Goal: Task Accomplishment & Management: Manage account settings

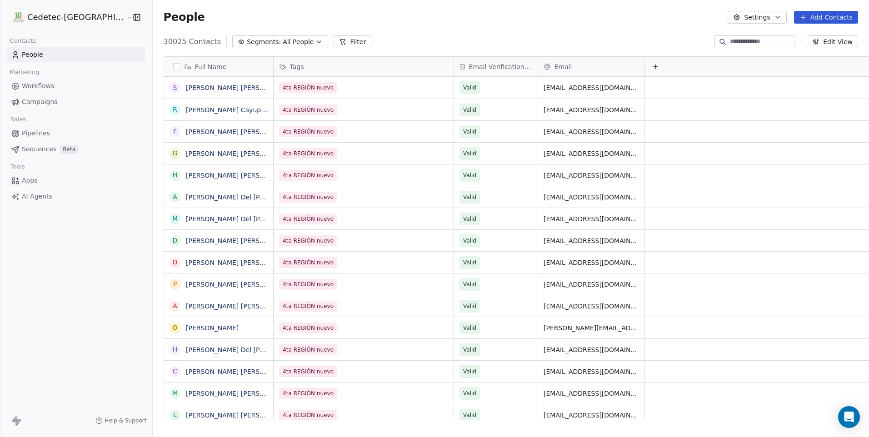
scroll to position [378, 740]
click at [596, 22] on div "People Settings Add Contacts" at bounding box center [511, 17] width 695 height 13
click at [39, 98] on span "Campaigns" at bounding box center [39, 102] width 35 height 10
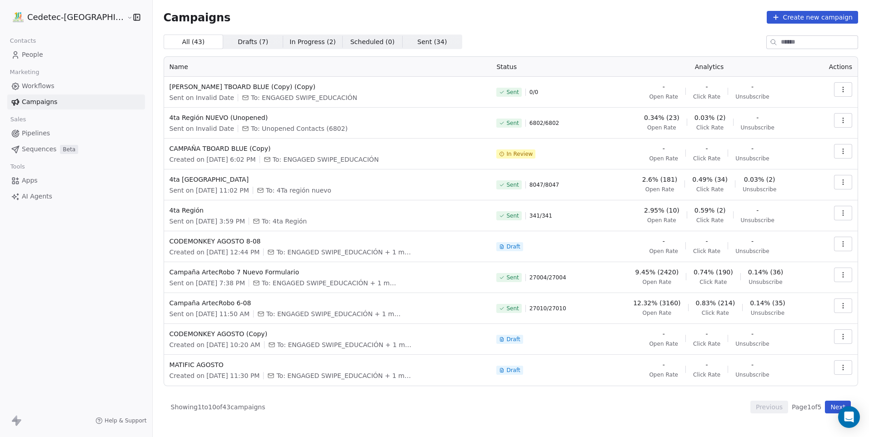
click at [536, 92] on span "0 / 0" at bounding box center [534, 92] width 9 height 7
click at [222, 86] on span "[PERSON_NAME] TBOARD BLUE (Copy) (Copy)" at bounding box center [328, 86] width 316 height 9
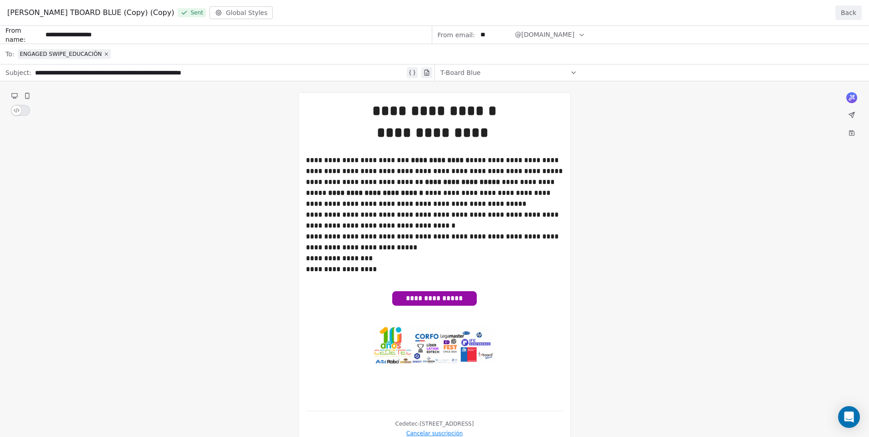
click at [851, 9] on button "Back" at bounding box center [849, 12] width 26 height 15
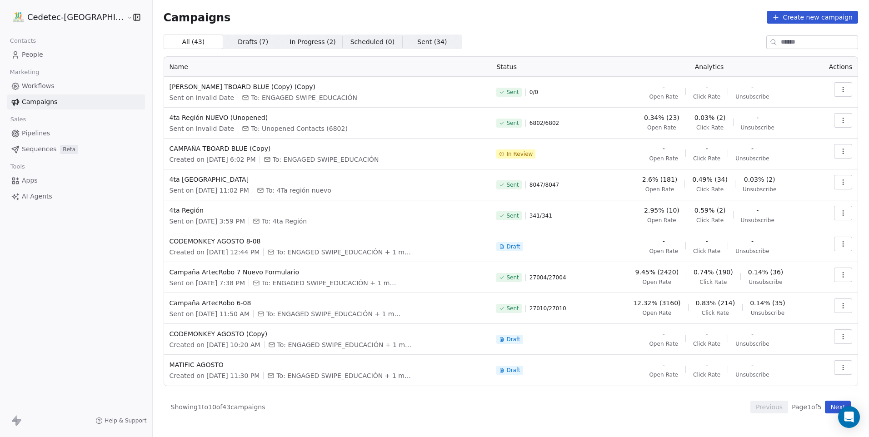
click at [60, 51] on link "People" at bounding box center [76, 54] width 138 height 15
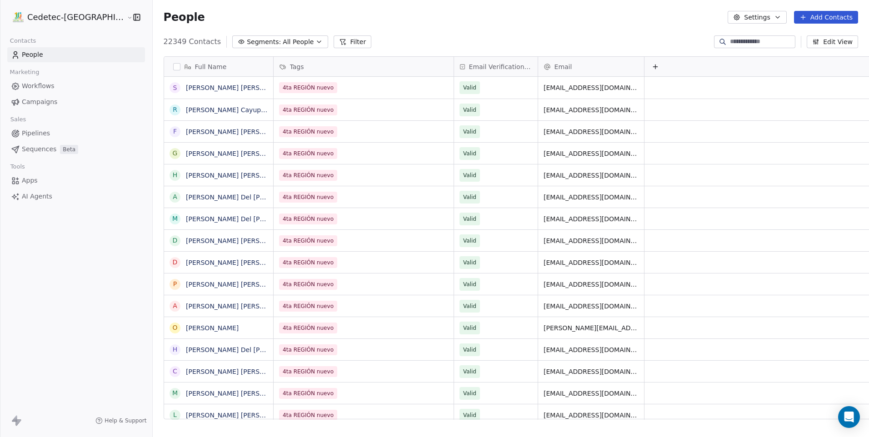
scroll to position [378, 740]
click at [786, 21] on button "Settings" at bounding box center [757, 17] width 59 height 13
click at [780, 50] on div "Tags" at bounding box center [776, 51] width 81 height 15
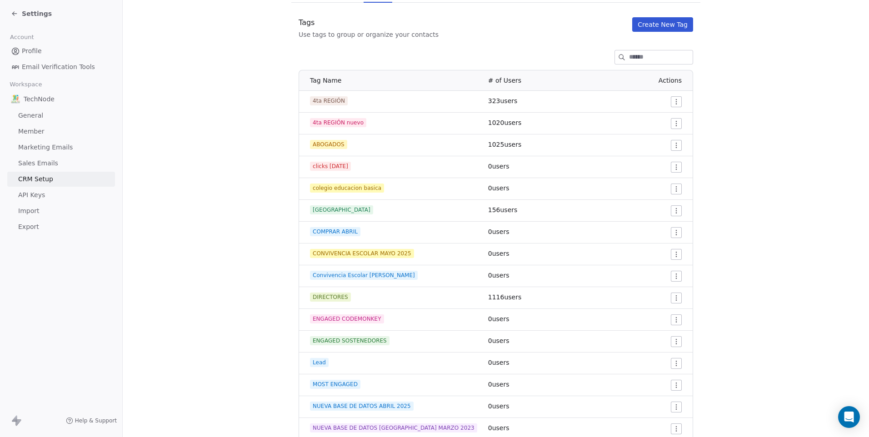
scroll to position [63, 0]
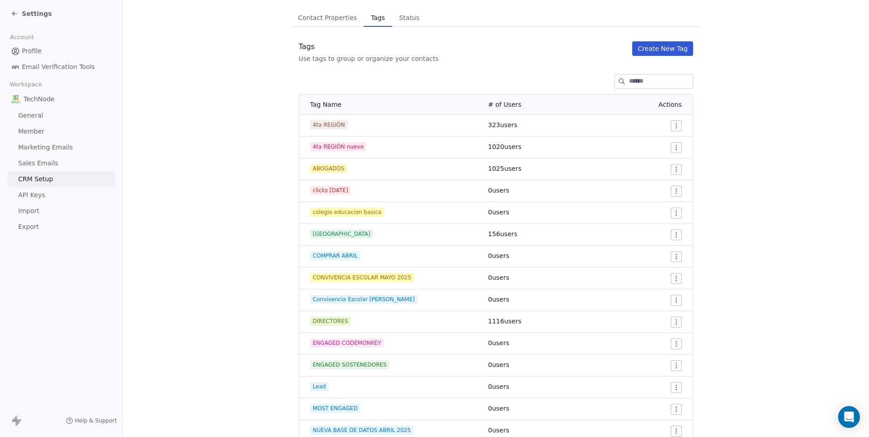
click at [669, 191] on html "Settings Account Profile Email Verification Tools Workspace TechNode General Me…" at bounding box center [434, 218] width 869 height 437
click at [661, 223] on span "Delete" at bounding box center [661, 224] width 21 height 9
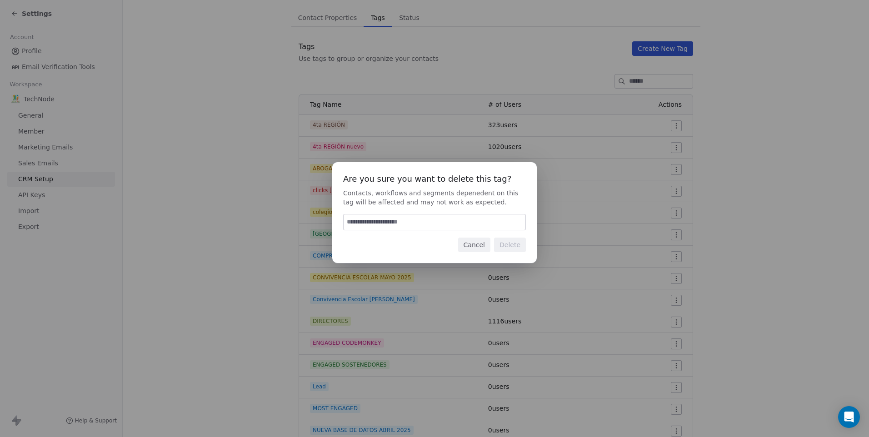
click at [475, 226] on input at bounding box center [435, 222] width 182 height 15
type input "******"
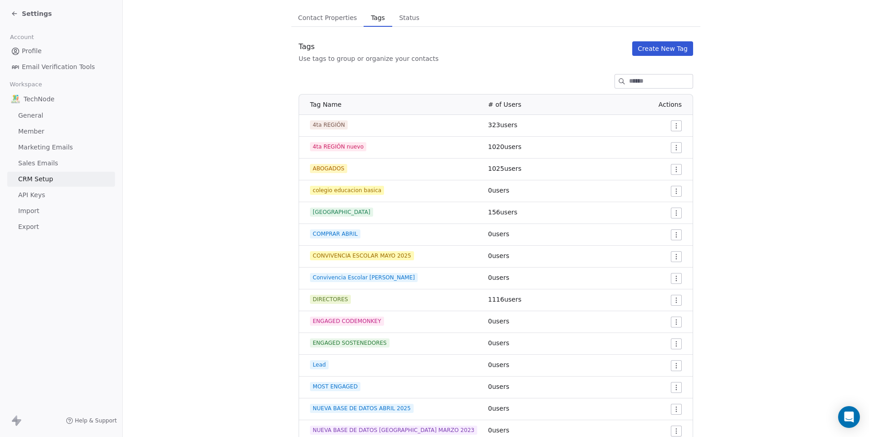
click at [676, 193] on html "Settings Account Profile Email Verification Tools Workspace TechNode General Me…" at bounding box center [434, 218] width 869 height 437
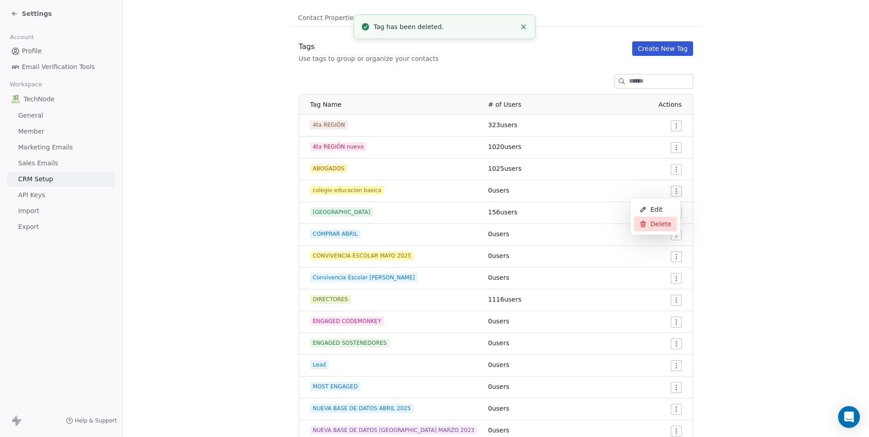
click at [657, 222] on span "Delete" at bounding box center [661, 224] width 21 height 9
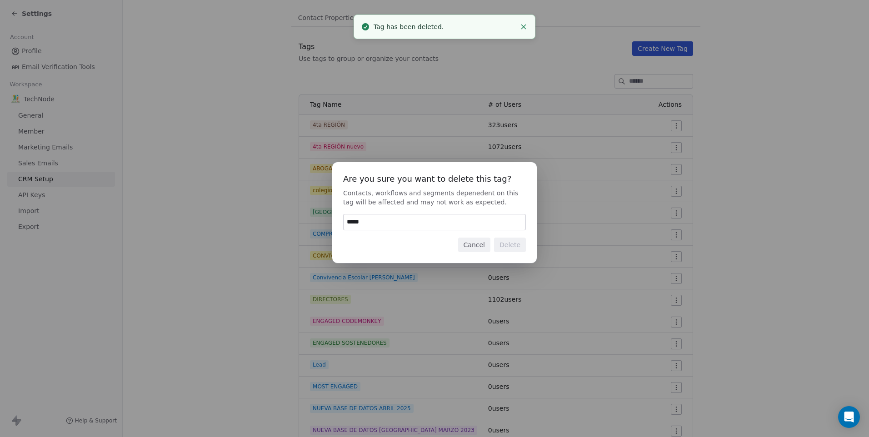
type input "******"
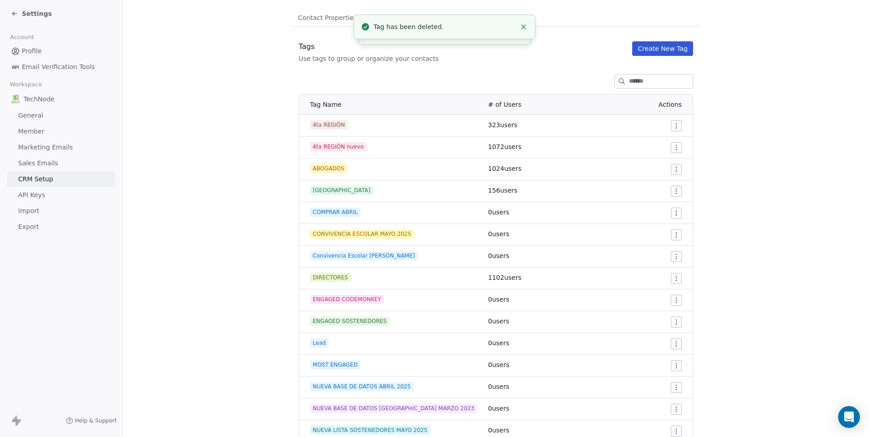
click at [677, 209] on html "Settings Account Profile Email Verification Tools Workspace TechNode General Me…" at bounding box center [434, 218] width 869 height 437
click at [659, 243] on span "Delete" at bounding box center [661, 245] width 21 height 9
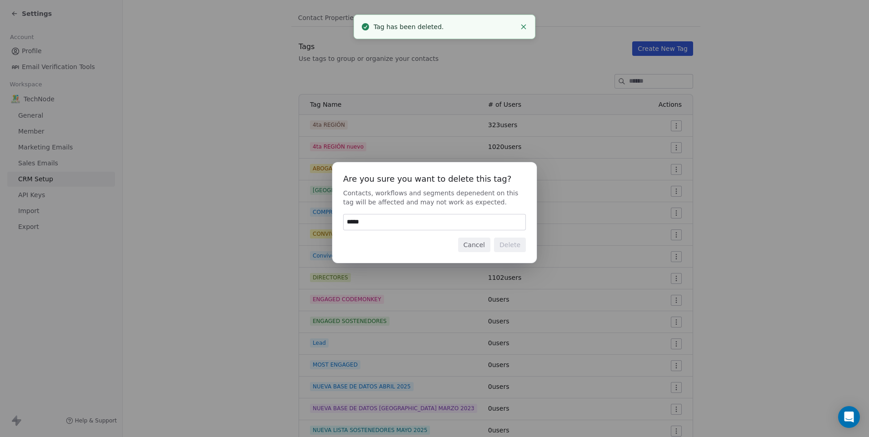
type input "******"
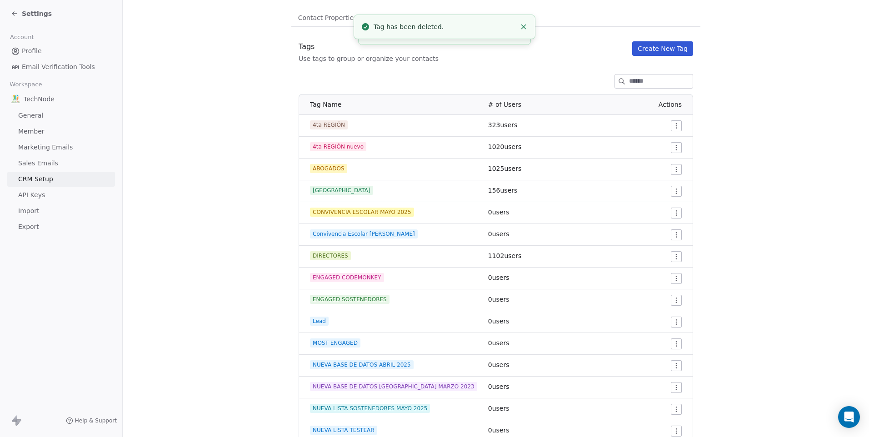
click at [676, 219] on td at bounding box center [643, 213] width 99 height 22
click at [673, 219] on td at bounding box center [643, 213] width 99 height 22
click at [673, 215] on html "Settings Account Profile Email Verification Tools Workspace TechNode General Me…" at bounding box center [434, 218] width 869 height 437
click at [646, 245] on icon at bounding box center [643, 245] width 7 height 7
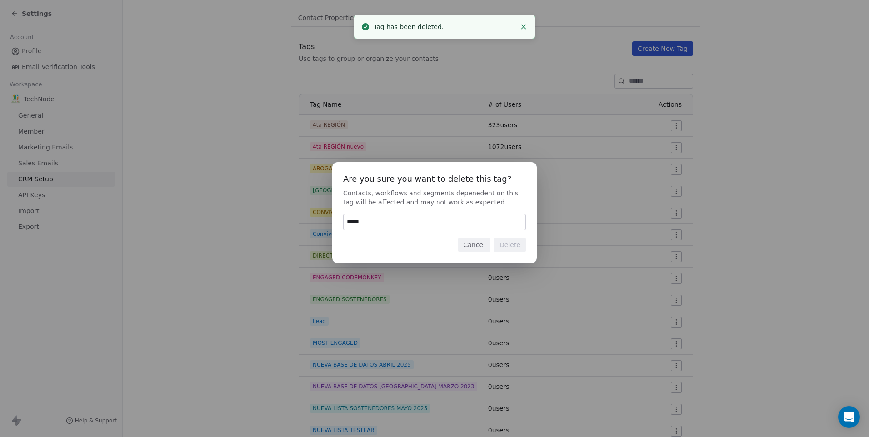
type input "******"
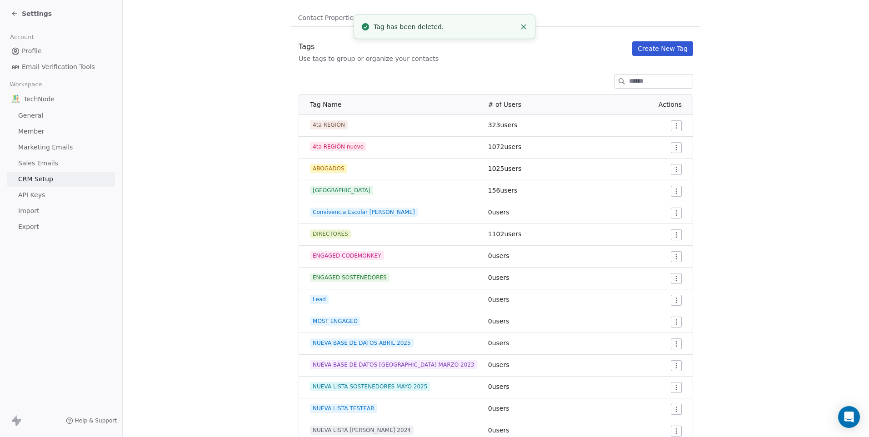
click at [678, 215] on html "Settings Account Profile Email Verification Tools Workspace TechNode General Me…" at bounding box center [434, 218] width 869 height 437
click at [653, 251] on div "Delete" at bounding box center [655, 246] width 43 height 15
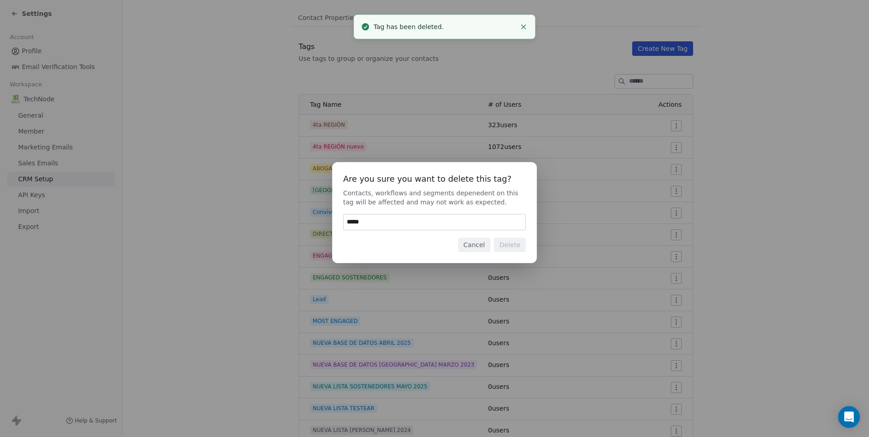
type input "******"
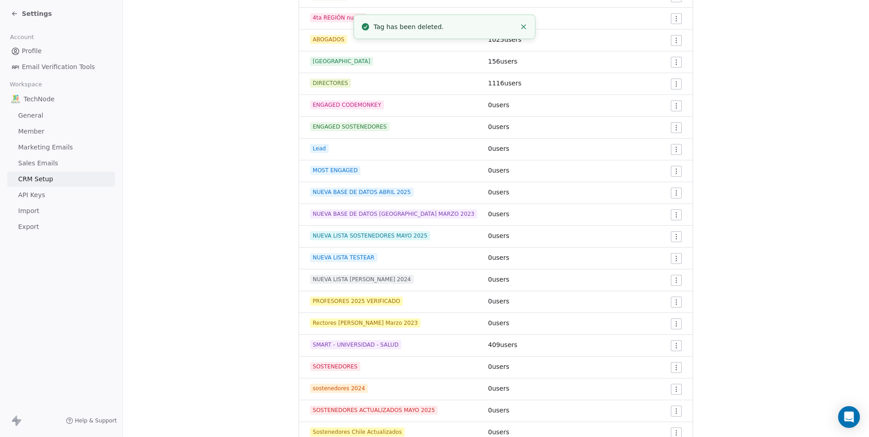
scroll to position [181, 0]
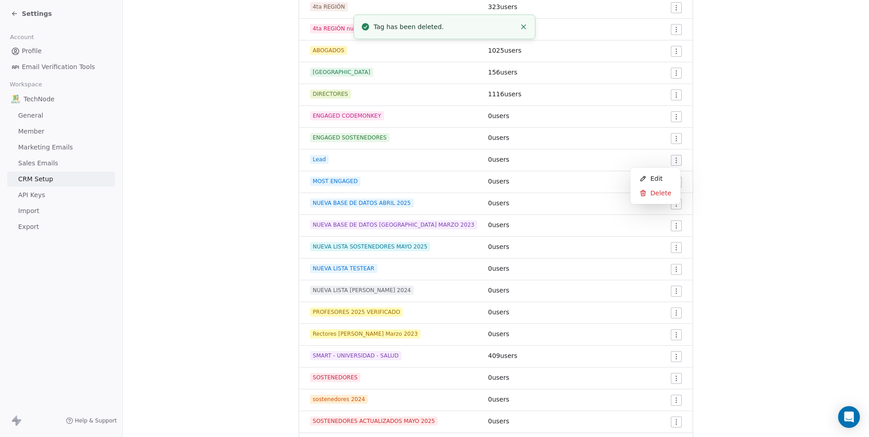
click at [673, 160] on html "Settings Account Profile Email Verification Tools Workspace TechNode General Me…" at bounding box center [434, 218] width 869 height 437
click at [652, 198] on div "Delete" at bounding box center [655, 193] width 43 height 15
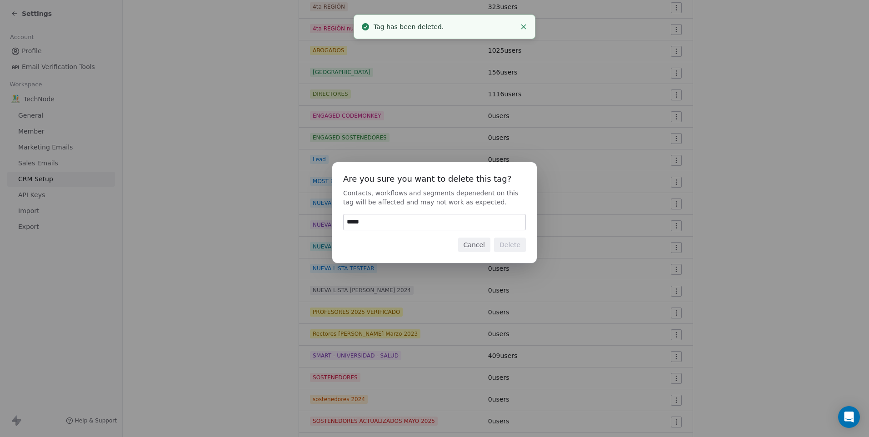
type input "******"
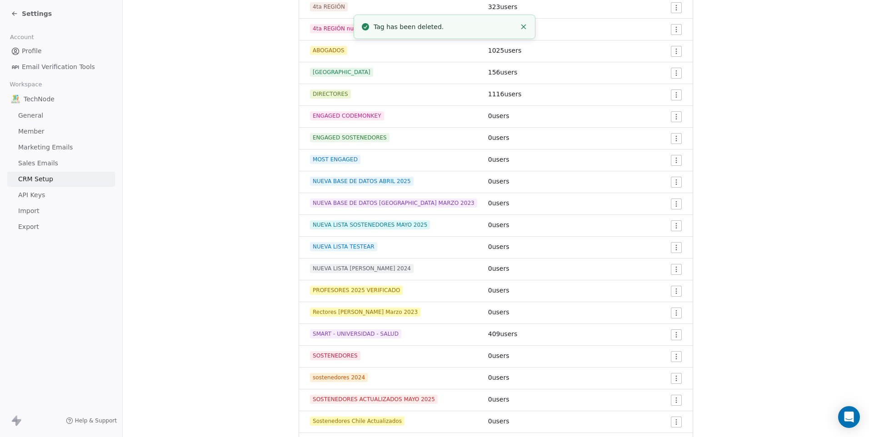
click at [673, 140] on html "Settings Account Profile Email Verification Tools Workspace TechNode General Me…" at bounding box center [434, 218] width 869 height 437
click at [656, 175] on span "Delete" at bounding box center [661, 171] width 21 height 9
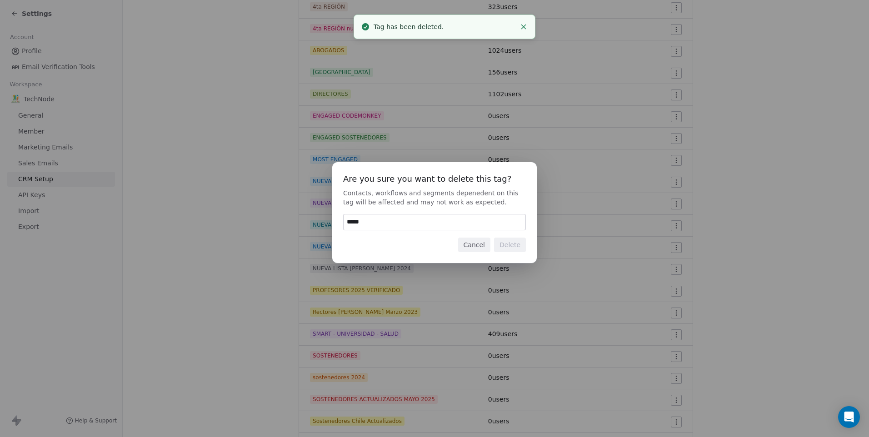
type input "******"
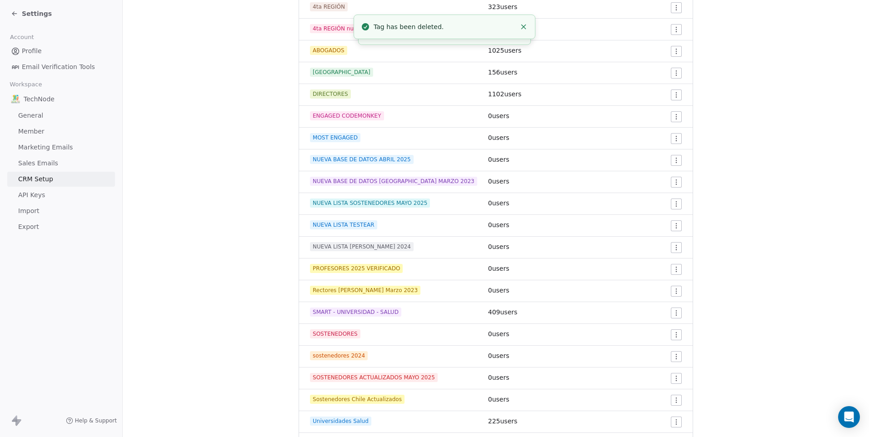
click at [672, 159] on html "Settings Account Profile Email Verification Tools Workspace TechNode General Me…" at bounding box center [434, 218] width 869 height 437
click at [649, 196] on div "Delete" at bounding box center [655, 193] width 43 height 15
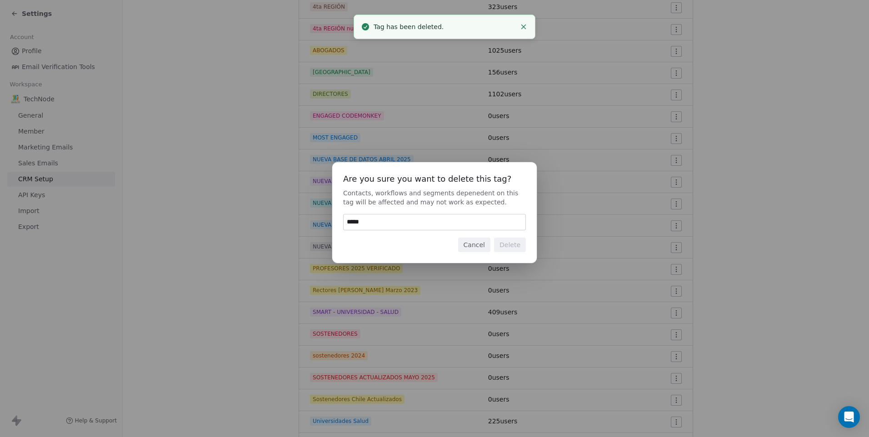
type input "******"
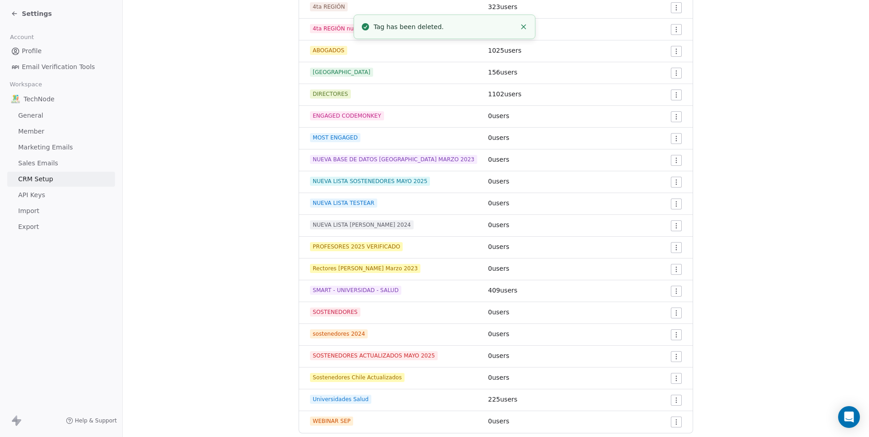
click at [671, 163] on html "Settings Account Profile Email Verification Tools Workspace TechNode General Me…" at bounding box center [434, 218] width 869 height 437
click at [661, 193] on span "Delete" at bounding box center [661, 193] width 21 height 9
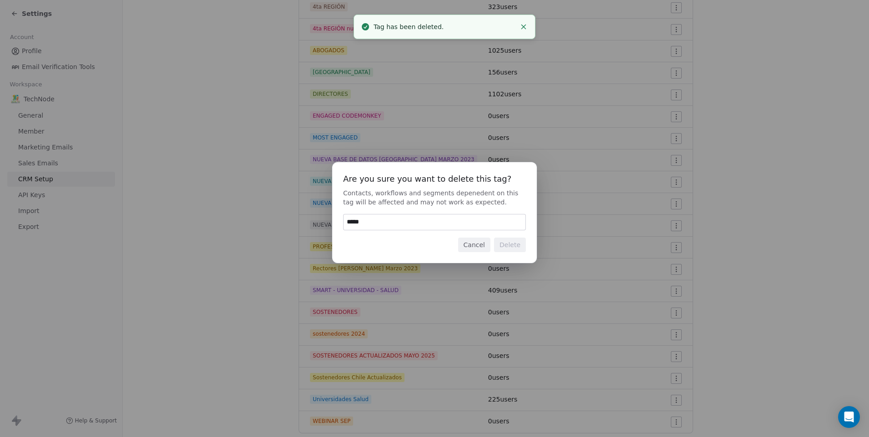
type input "******"
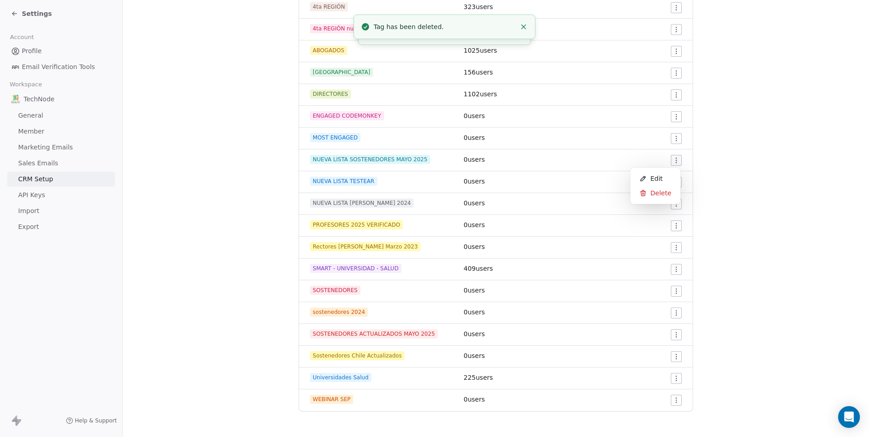
click at [676, 165] on html "Settings Account Profile Email Verification Tools Workspace TechNode General Me…" at bounding box center [434, 218] width 869 height 437
click at [660, 189] on span "Delete" at bounding box center [661, 193] width 21 height 9
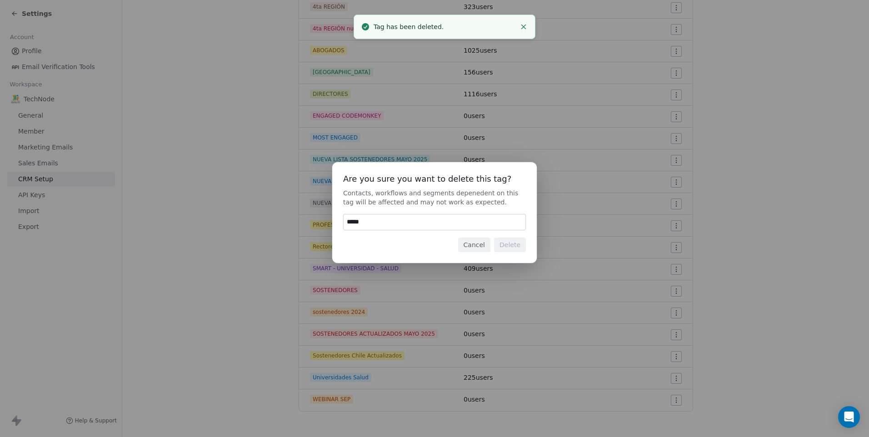
type input "******"
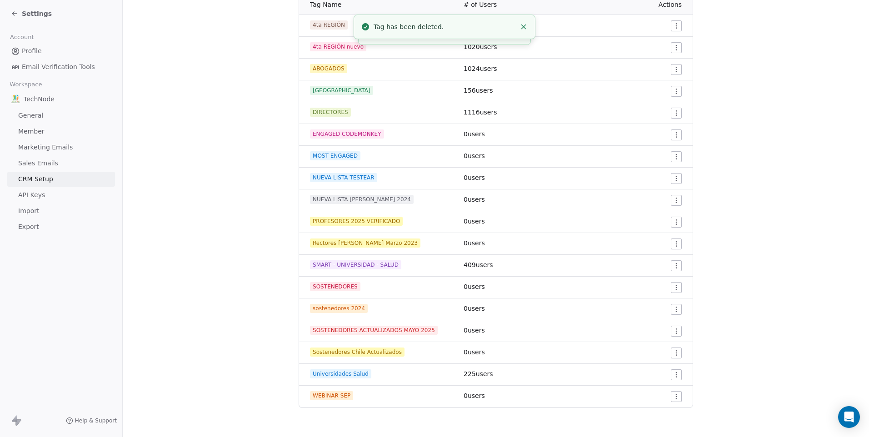
click at [671, 140] on td at bounding box center [637, 135] width 111 height 22
click at [671, 140] on html "Settings Account Profile Email Verification Tools Workspace TechNode General Me…" at bounding box center [434, 218] width 869 height 437
click at [654, 168] on span "Delete" at bounding box center [661, 167] width 21 height 9
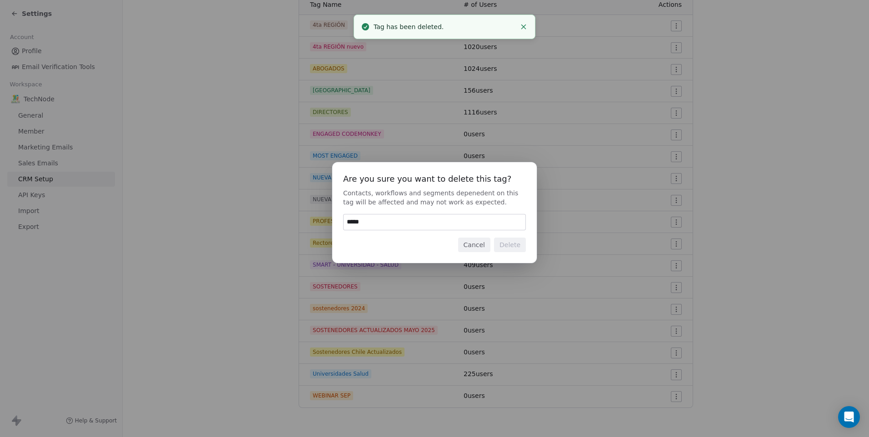
type input "******"
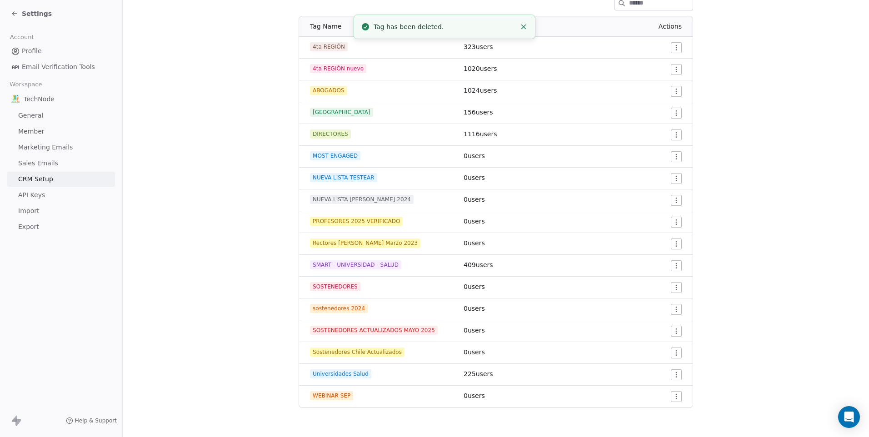
scroll to position [141, 0]
click at [673, 160] on html "Settings Account Profile Email Verification Tools Workspace TechNode General Me…" at bounding box center [434, 218] width 869 height 437
click at [652, 193] on span "Delete" at bounding box center [661, 189] width 21 height 9
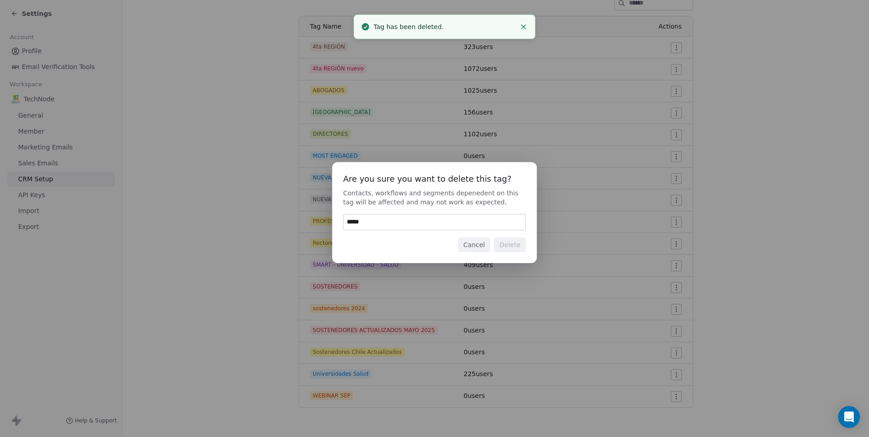
type input "******"
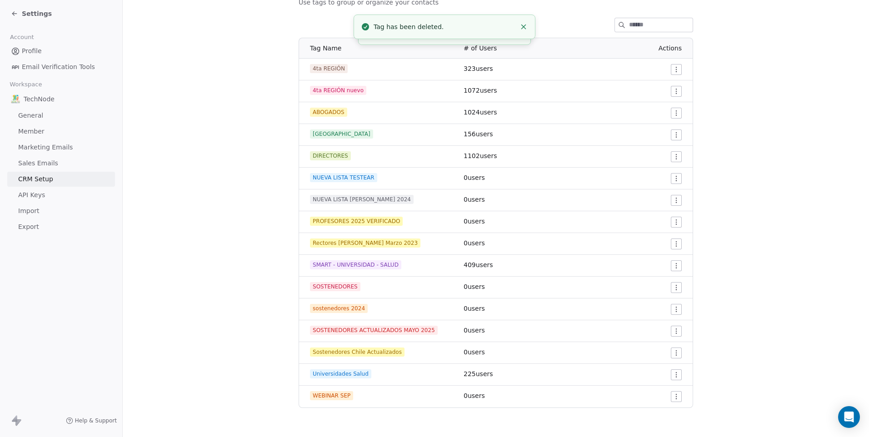
click at [671, 178] on html "Settings Account Profile Email Verification Tools Workspace TechNode General Me…" at bounding box center [434, 218] width 869 height 437
click at [640, 209] on icon at bounding box center [643, 211] width 7 height 7
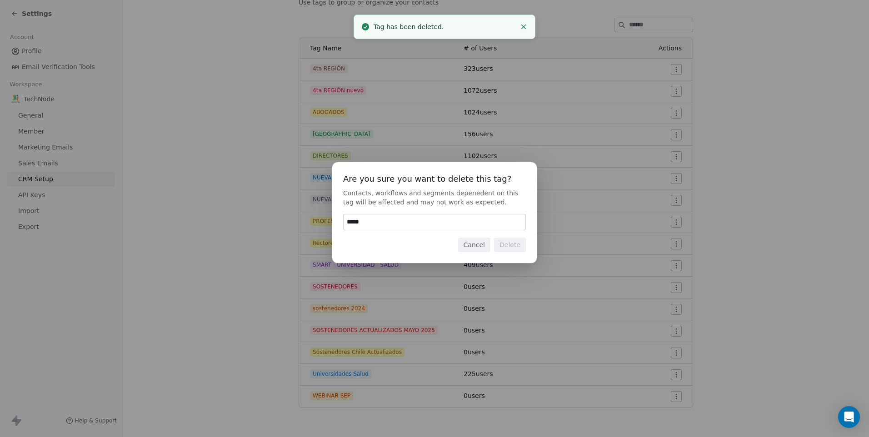
type input "******"
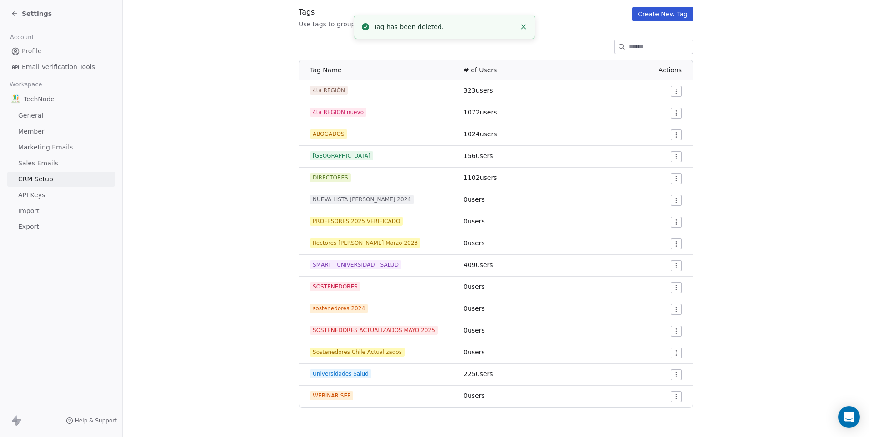
scroll to position [98, 0]
click at [676, 198] on html "Settings Account Profile Email Verification Tools Workspace TechNode General Me…" at bounding box center [434, 218] width 869 height 437
click at [660, 230] on span "Delete" at bounding box center [661, 233] width 21 height 9
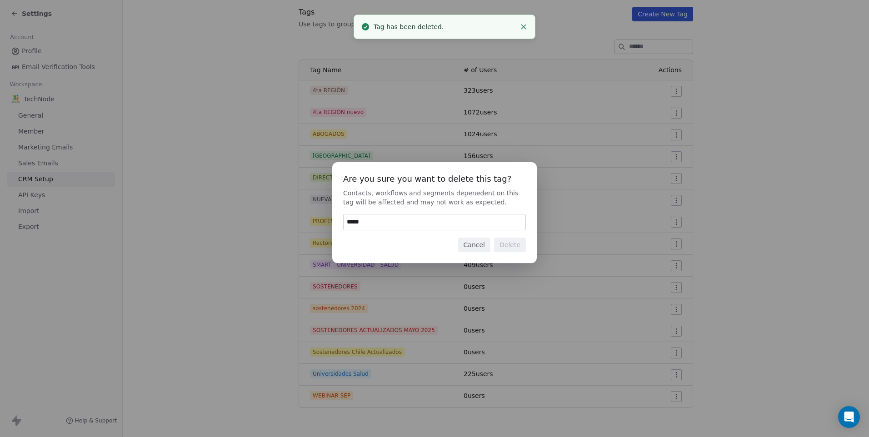
type input "******"
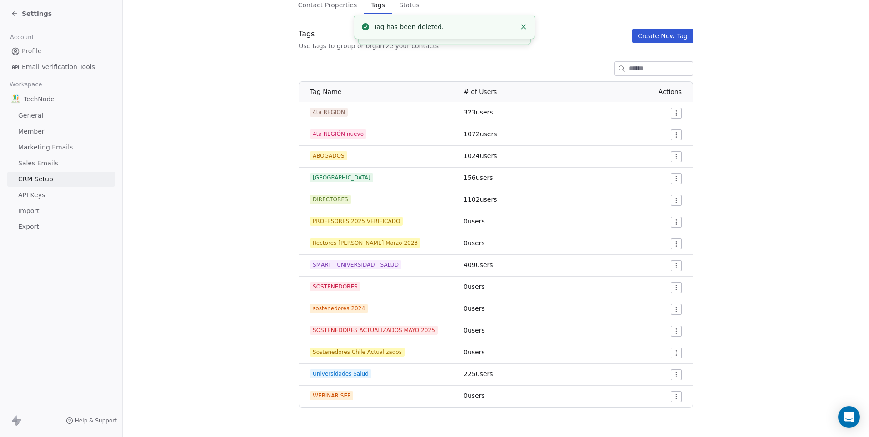
click at [670, 224] on html "Settings Account Profile Email Verification Tools Workspace TechNode General Me…" at bounding box center [434, 218] width 869 height 437
click at [651, 251] on span "Delete" at bounding box center [661, 254] width 21 height 9
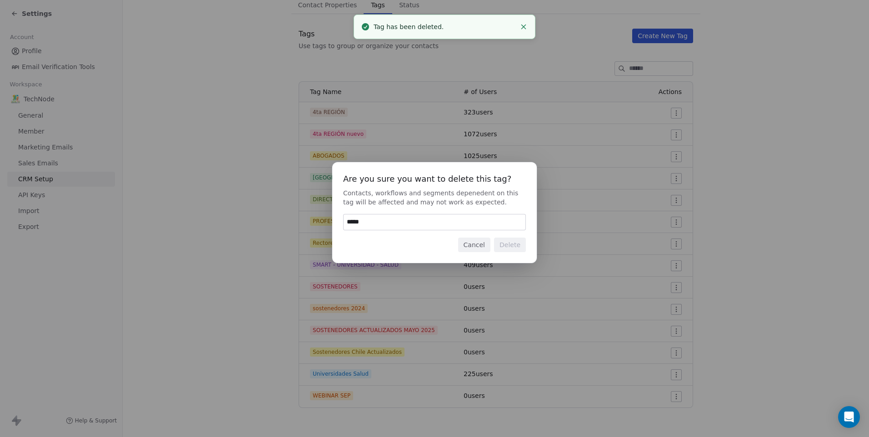
type input "******"
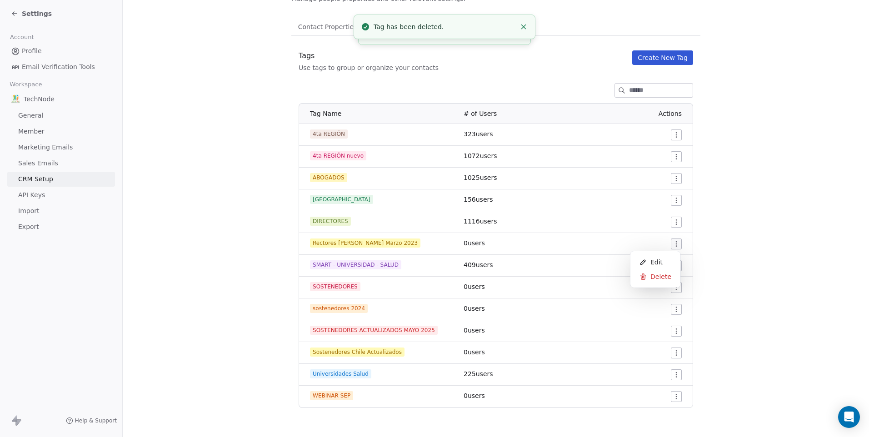
click at [673, 244] on html "Settings Account Profile Email Verification Tools Workspace TechNode General Me…" at bounding box center [434, 218] width 869 height 437
click at [649, 274] on div "Delete" at bounding box center [655, 277] width 43 height 15
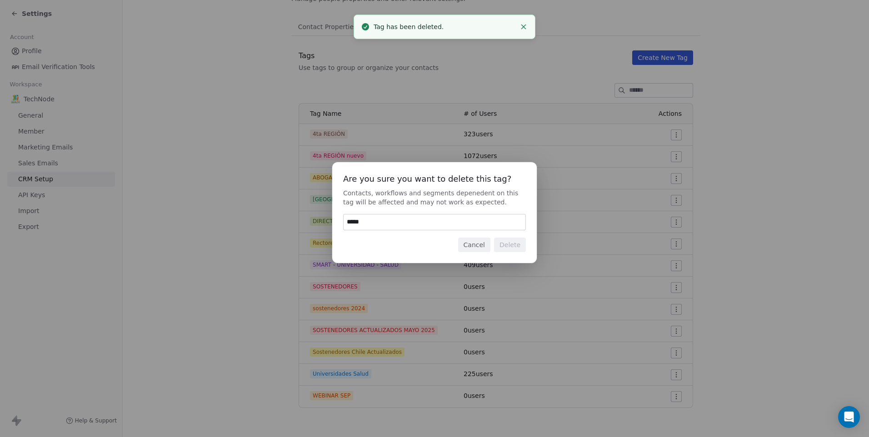
type input "******"
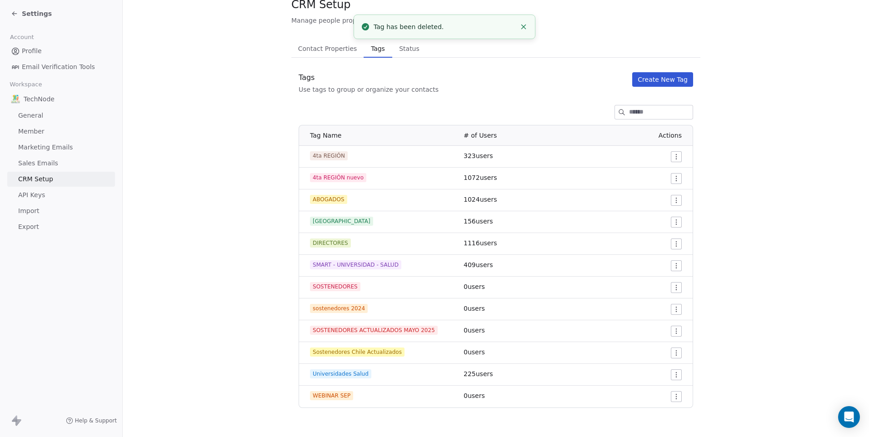
scroll to position [32, 0]
click at [671, 288] on html "Settings Account Profile Email Verification Tools Workspace TechNode General Me…" at bounding box center [434, 218] width 869 height 437
click at [649, 319] on div "Delete" at bounding box center [655, 320] width 43 height 15
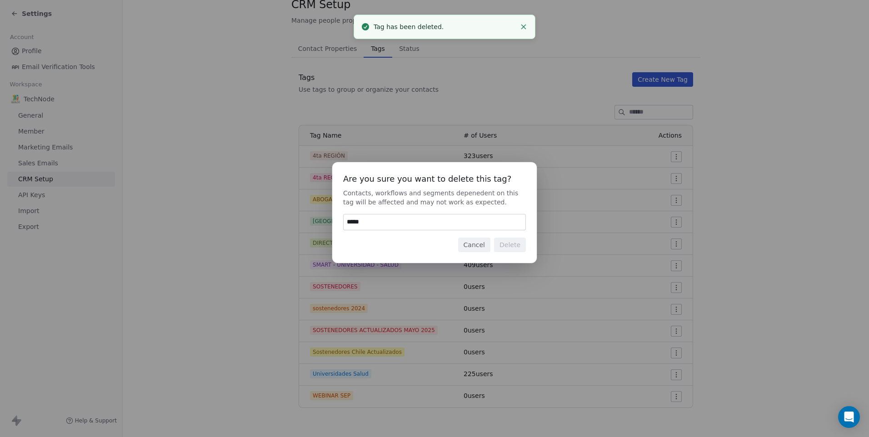
type input "******"
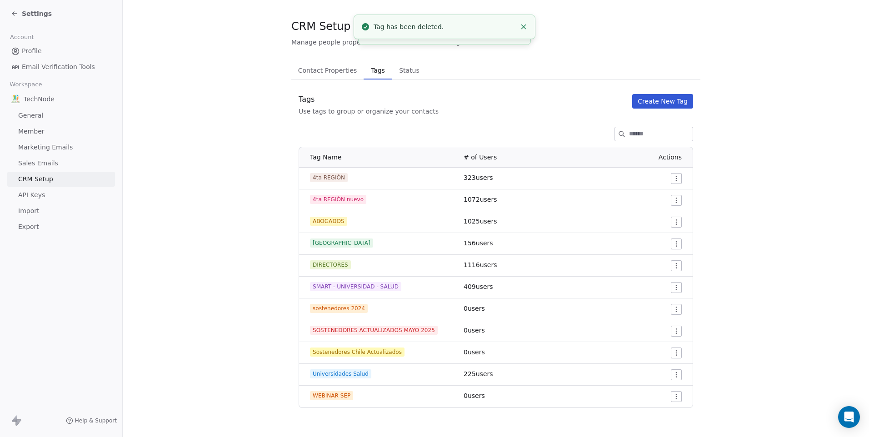
click at [671, 310] on html "Settings Account Profile Email Verification Tools Workspace TechNode General Me…" at bounding box center [434, 218] width 869 height 437
click at [643, 340] on icon at bounding box center [643, 340] width 2 height 1
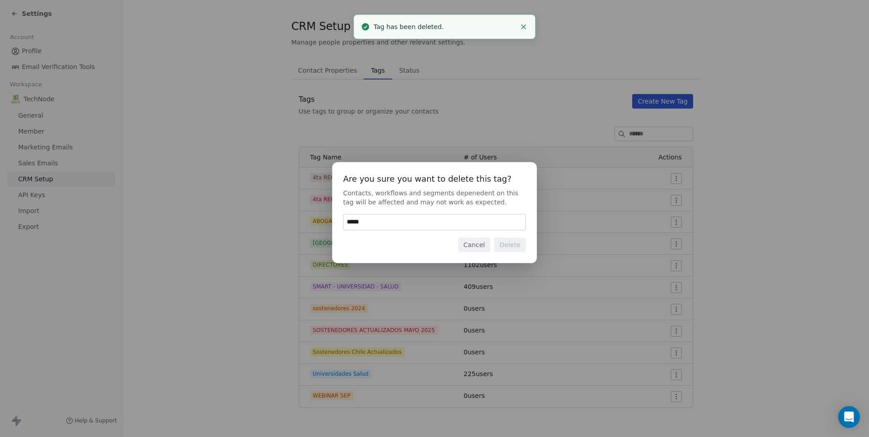
type input "******"
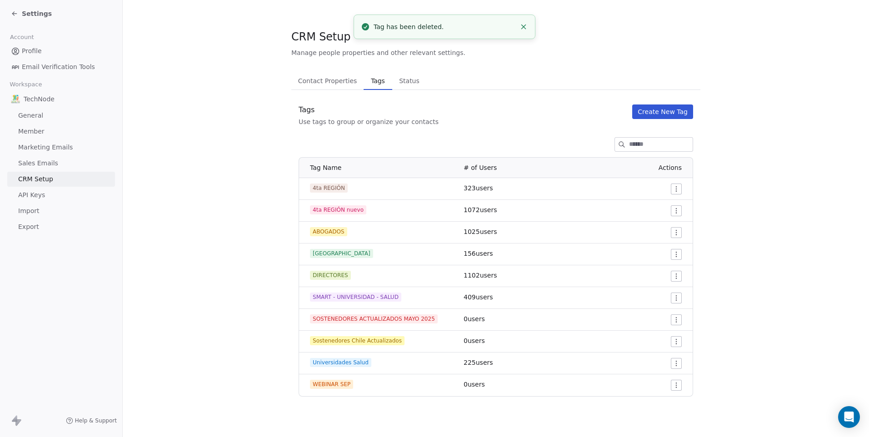
scroll to position [0, 0]
click at [676, 341] on html "Settings Account Profile Email Verification Tools Workspace TechNode General Me…" at bounding box center [434, 218] width 869 height 437
click at [654, 376] on div "Delete" at bounding box center [659, 374] width 43 height 15
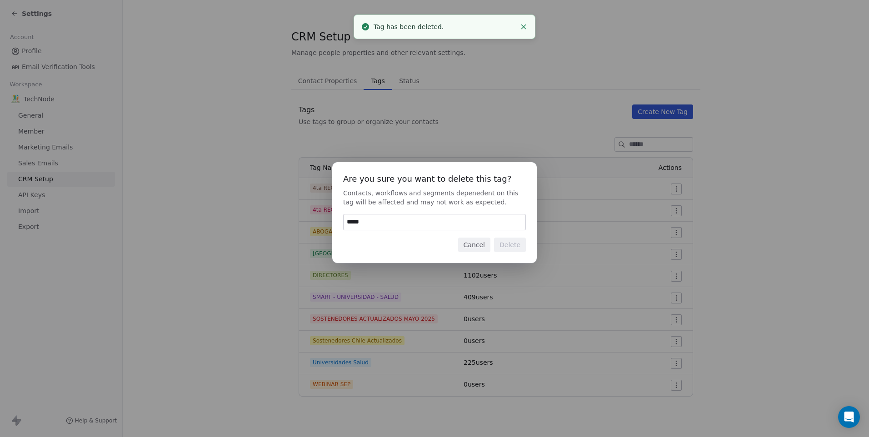
type input "******"
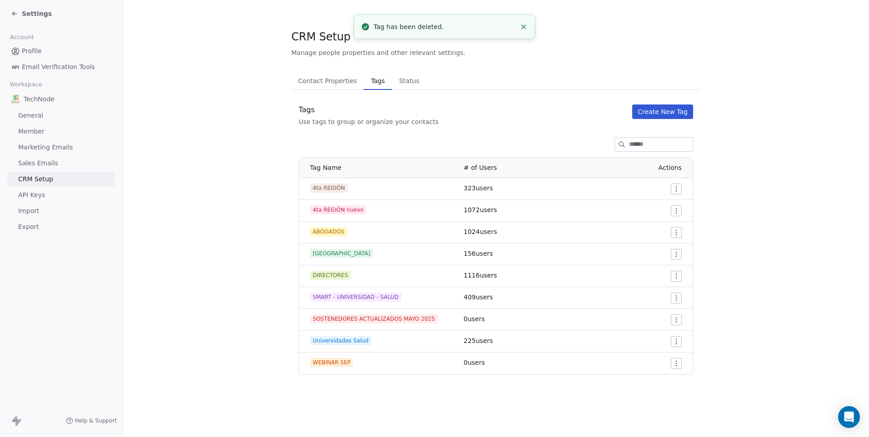
click at [678, 321] on html "Settings Account Profile Email Verification Tools Workspace TechNode General Me…" at bounding box center [434, 218] width 869 height 437
click at [665, 351] on span "Delete" at bounding box center [664, 352] width 21 height 9
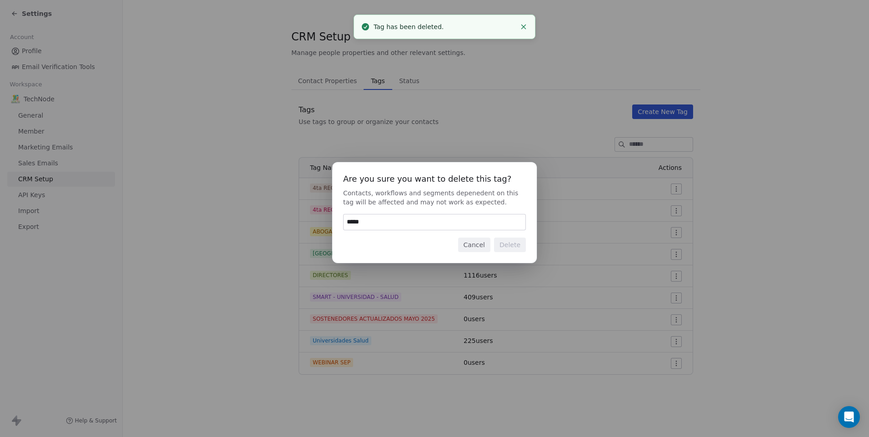
type input "******"
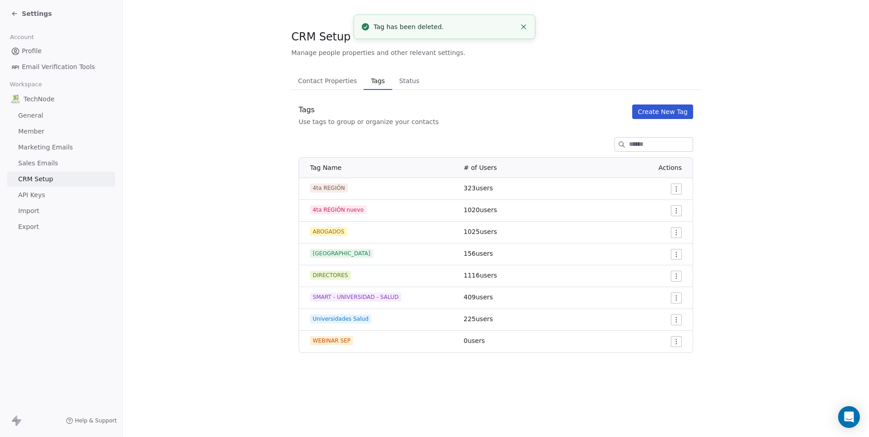
click at [676, 345] on html "Settings Account Profile Email Verification Tools Workspace TechNode General Me…" at bounding box center [434, 218] width 869 height 437
click at [661, 375] on span "Delete" at bounding box center [664, 374] width 21 height 9
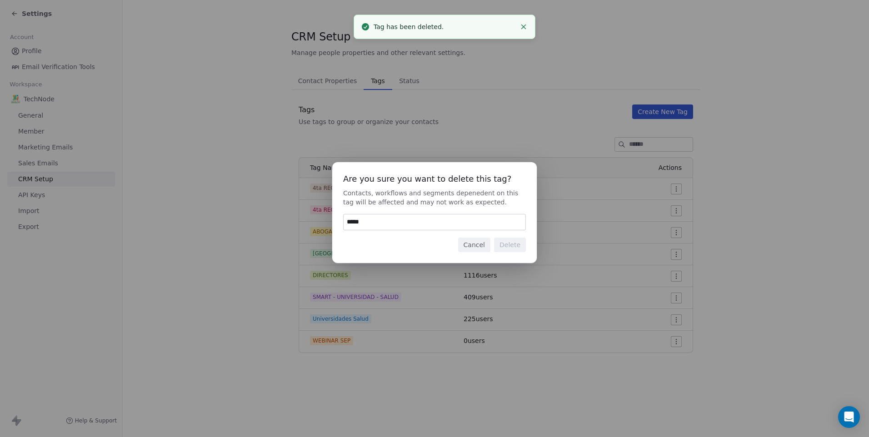
type input "******"
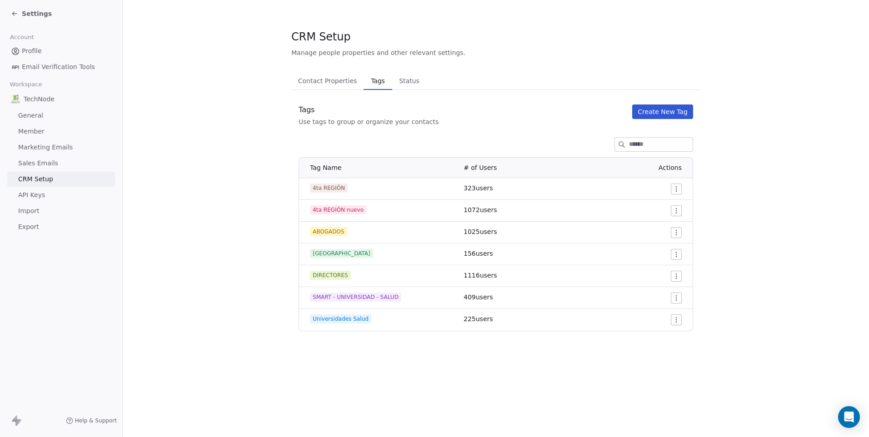
click at [55, 54] on link "Profile" at bounding box center [61, 51] width 108 height 15
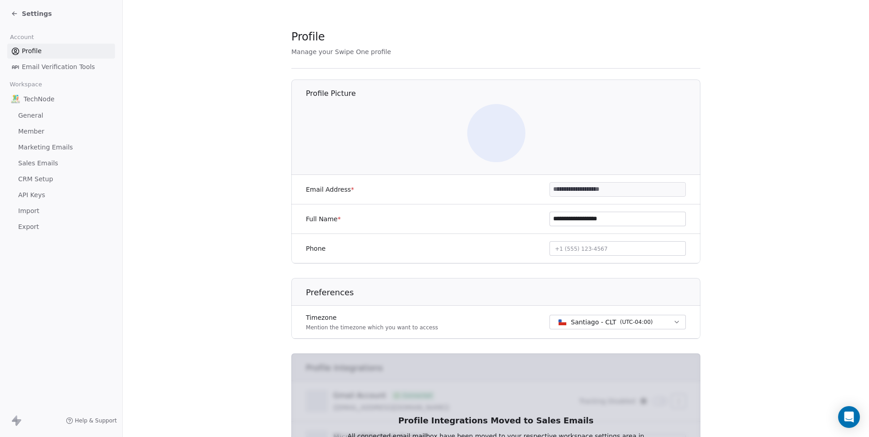
click at [37, 16] on span "Settings" at bounding box center [37, 13] width 30 height 9
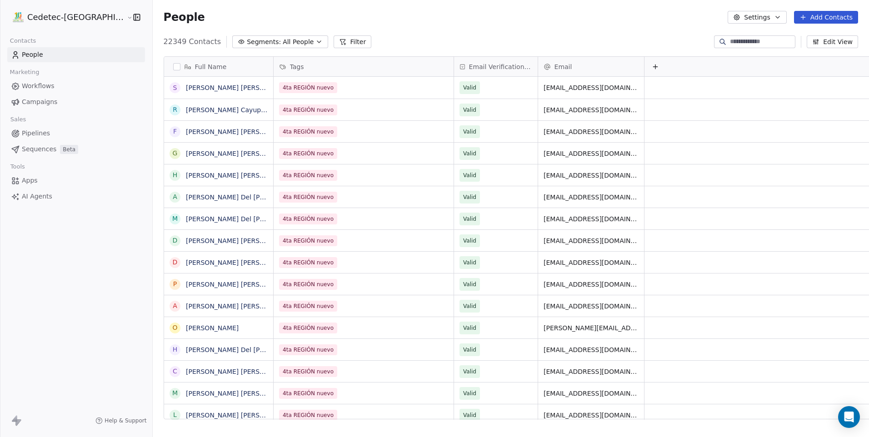
click at [48, 105] on span "Campaigns" at bounding box center [39, 102] width 35 height 10
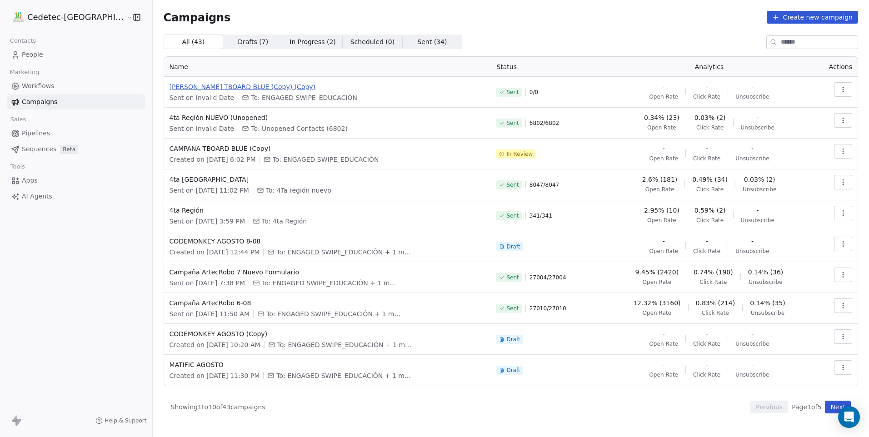
click at [215, 87] on span "[PERSON_NAME] TBOARD BLUE (Copy) (Copy)" at bounding box center [328, 86] width 316 height 9
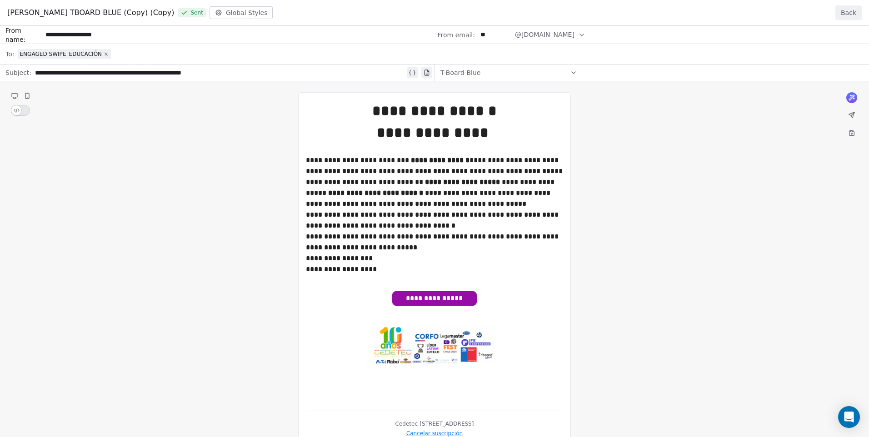
click at [845, 17] on button "Back" at bounding box center [849, 12] width 26 height 15
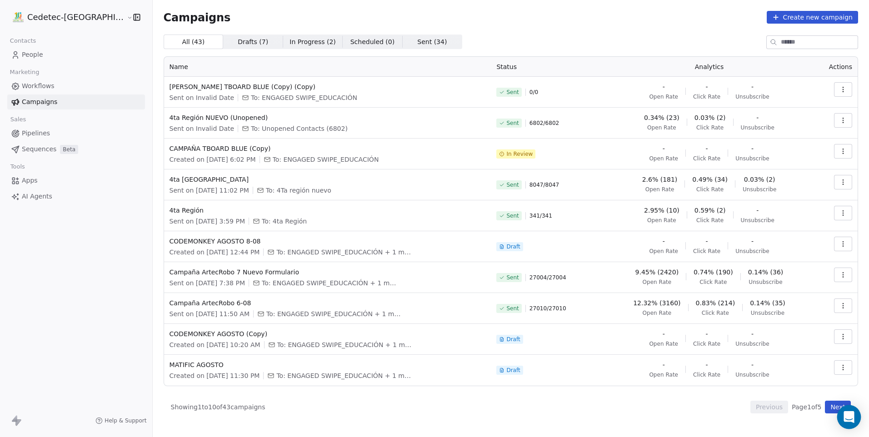
click at [850, 418] on icon "Open Intercom Messenger" at bounding box center [849, 417] width 10 height 12
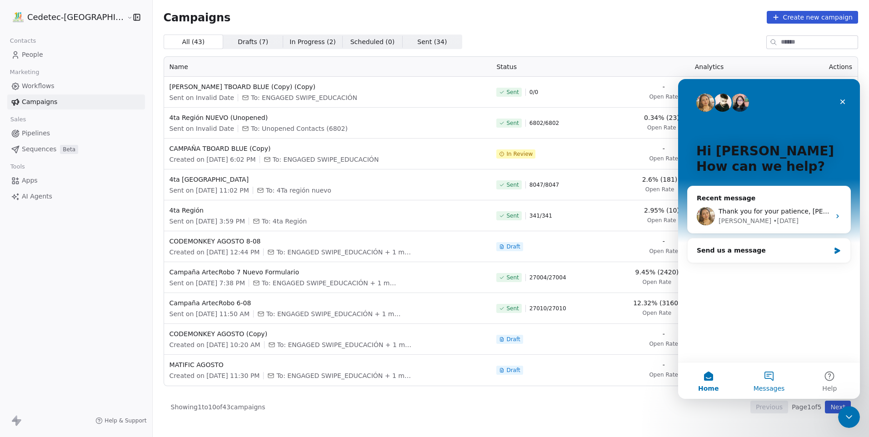
click at [766, 388] on span "Messages" at bounding box center [769, 389] width 31 height 6
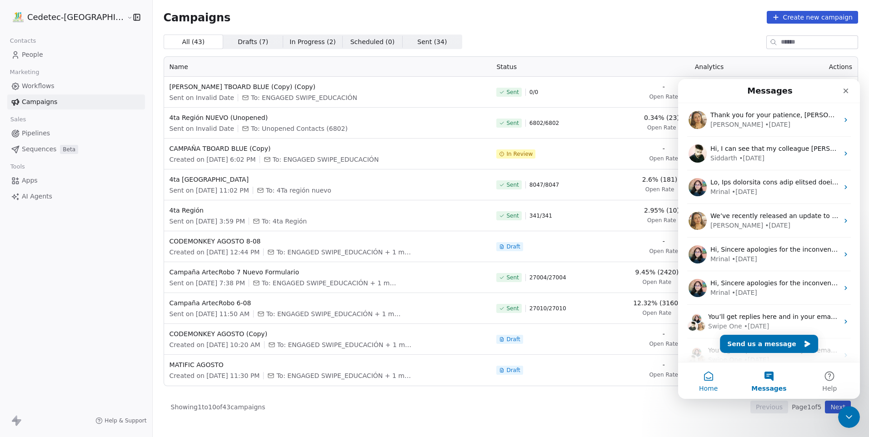
click at [700, 381] on button "Home" at bounding box center [708, 381] width 60 height 36
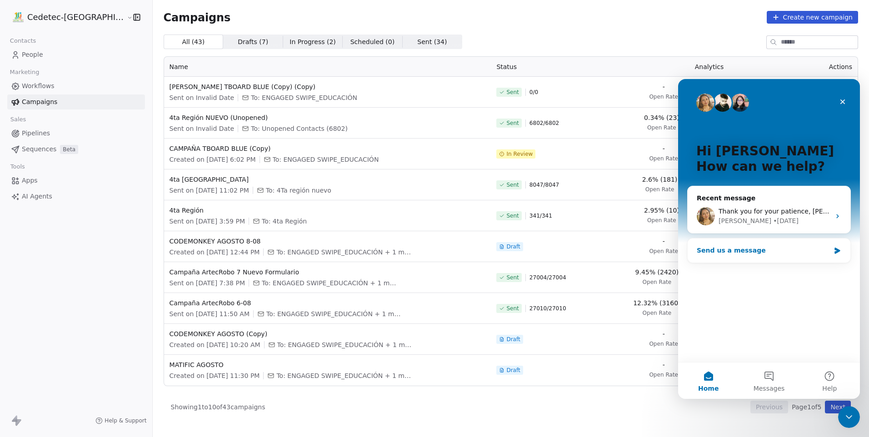
click at [808, 249] on div "Send us a message" at bounding box center [763, 251] width 133 height 10
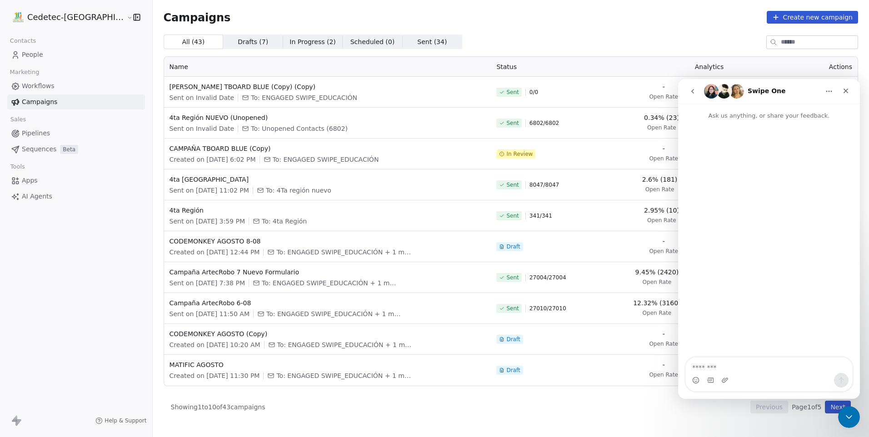
click at [692, 90] on icon "go back" at bounding box center [692, 91] width 7 height 7
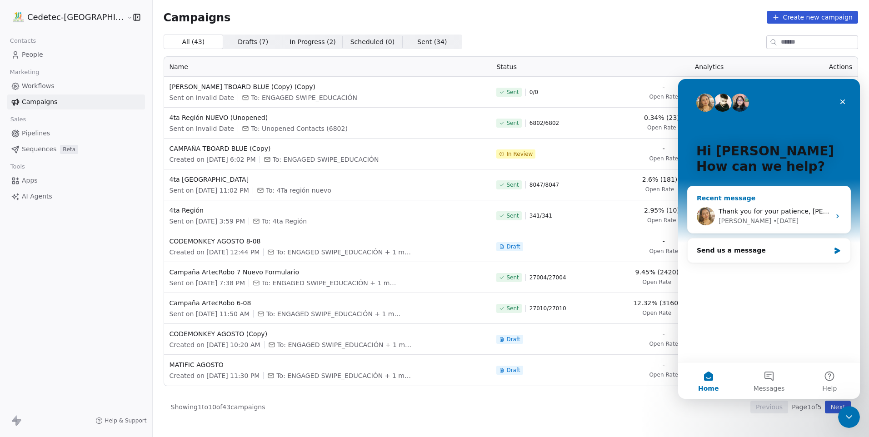
click at [791, 219] on div "Harinder • 1d ago" at bounding box center [775, 221] width 112 height 10
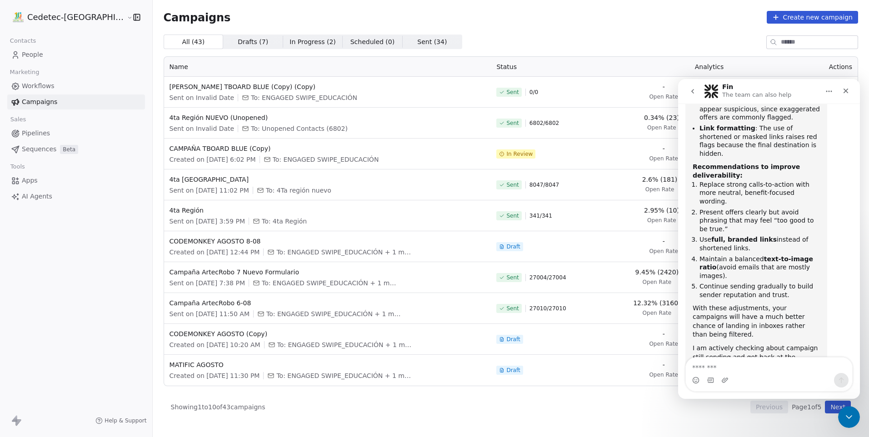
scroll to position [1464, 0]
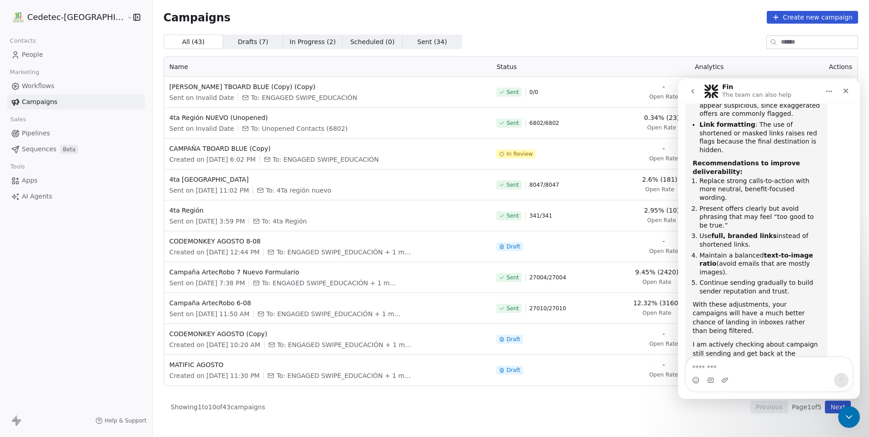
click at [684, 97] on button "go back" at bounding box center [692, 91] width 17 height 17
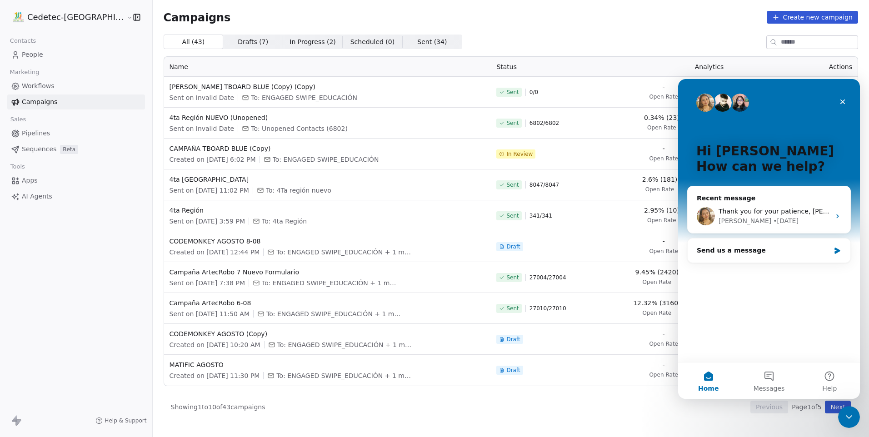
scroll to position [0, 0]
drag, startPoint x: 789, startPoint y: 152, endPoint x: 781, endPoint y: 153, distance: 8.2
click at [781, 153] on p "Hi Guillermo 👋" at bounding box center [768, 151] width 145 height 15
drag, startPoint x: 781, startPoint y: 153, endPoint x: 782, endPoint y: 163, distance: 9.7
click at [782, 163] on p "How can we help?" at bounding box center [768, 166] width 145 height 15
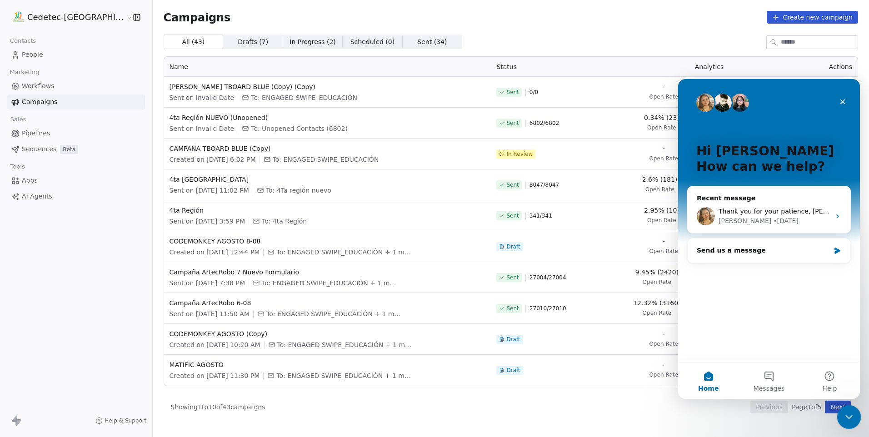
click at [846, 414] on icon "Close Intercom Messenger" at bounding box center [847, 416] width 11 height 11
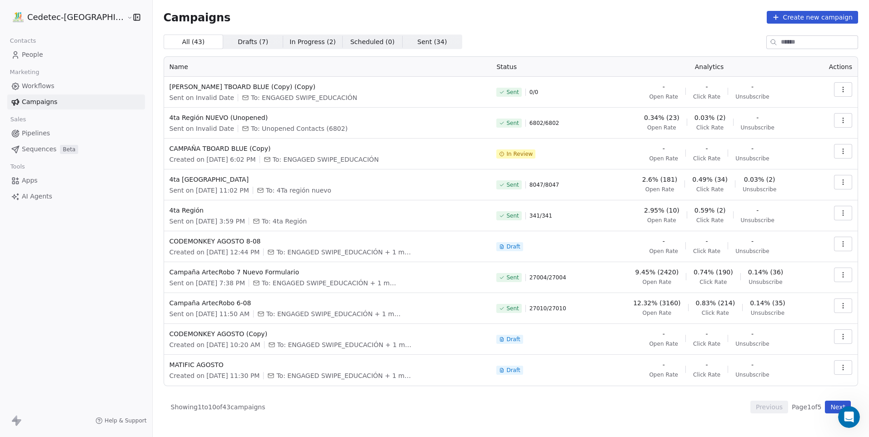
click at [44, 58] on link "People" at bounding box center [76, 54] width 138 height 15
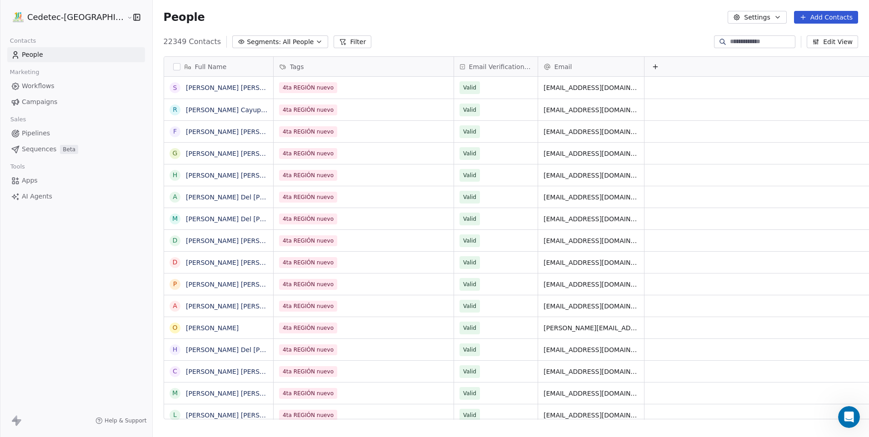
scroll to position [378, 740]
click at [74, 103] on link "Campaigns" at bounding box center [76, 102] width 138 height 15
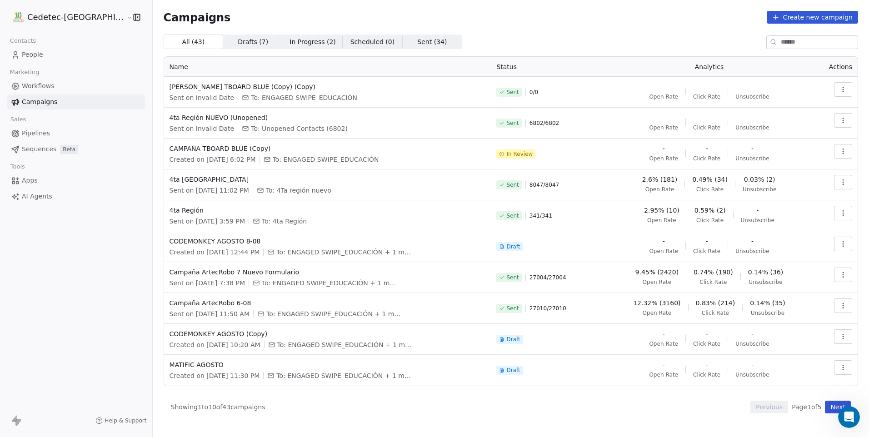
click at [50, 52] on link "People" at bounding box center [76, 54] width 138 height 15
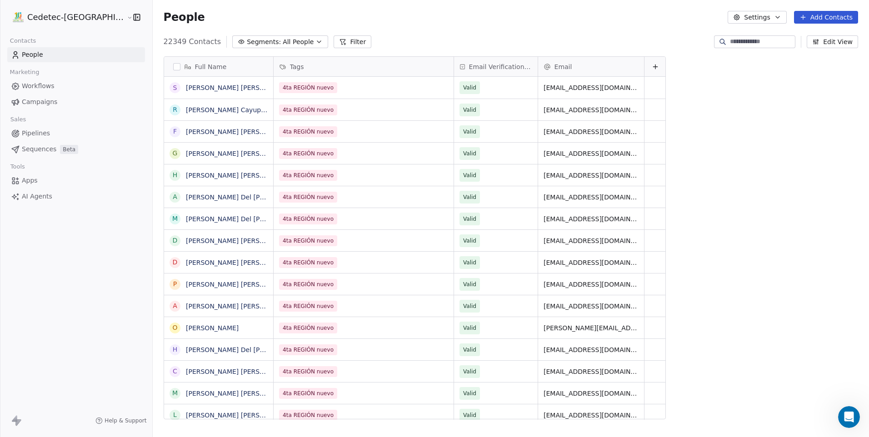
scroll to position [378, 740]
click at [45, 99] on span "Campaigns" at bounding box center [39, 102] width 35 height 10
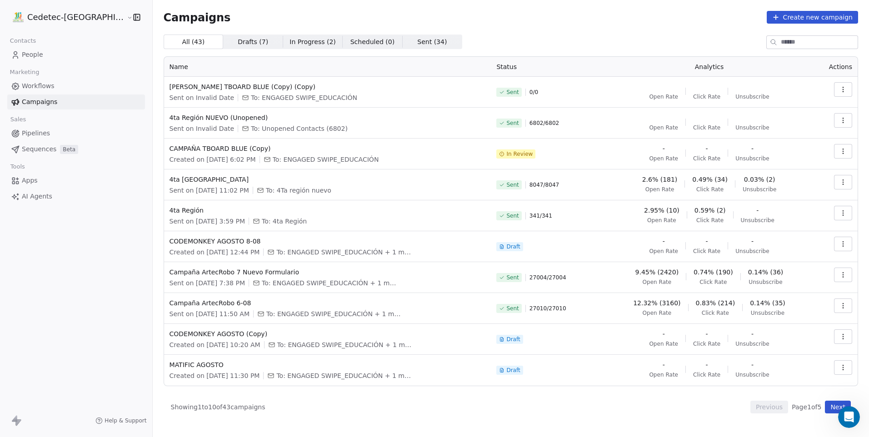
click at [47, 58] on link "People" at bounding box center [76, 54] width 138 height 15
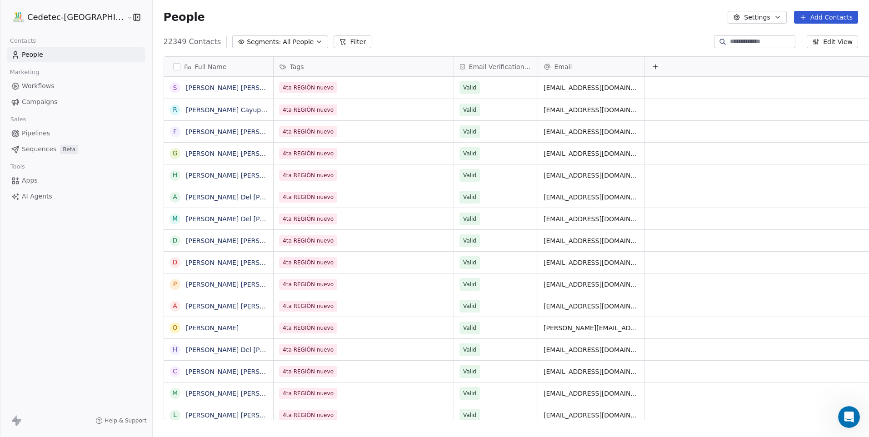
scroll to position [378, 740]
click at [44, 94] on div "Workflows Campaigns" at bounding box center [76, 94] width 138 height 31
click at [48, 102] on span "Campaigns" at bounding box center [39, 102] width 35 height 10
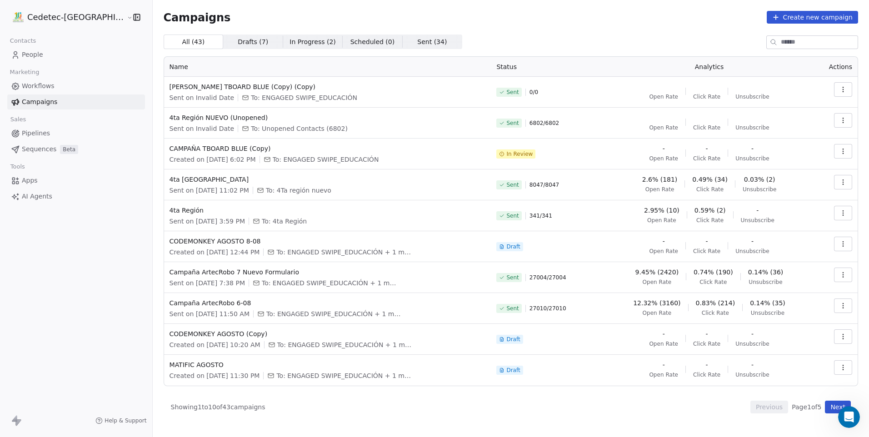
click at [44, 59] on link "People" at bounding box center [76, 54] width 138 height 15
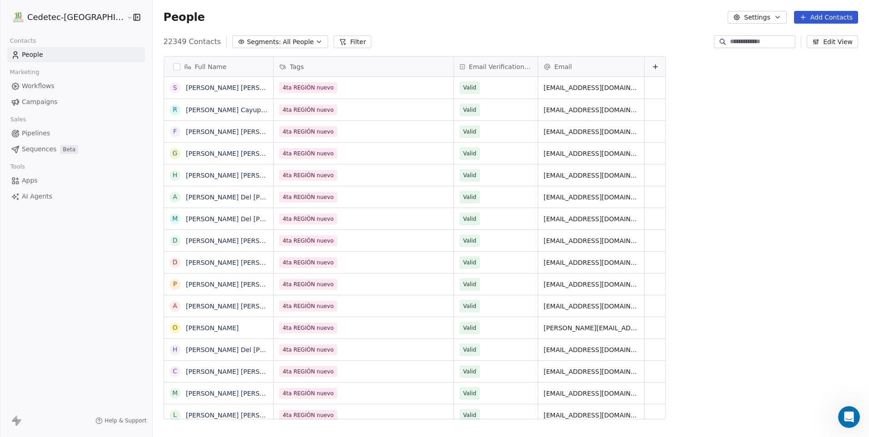
scroll to position [378, 740]
click at [46, 92] on link "Workflows" at bounding box center [76, 86] width 138 height 15
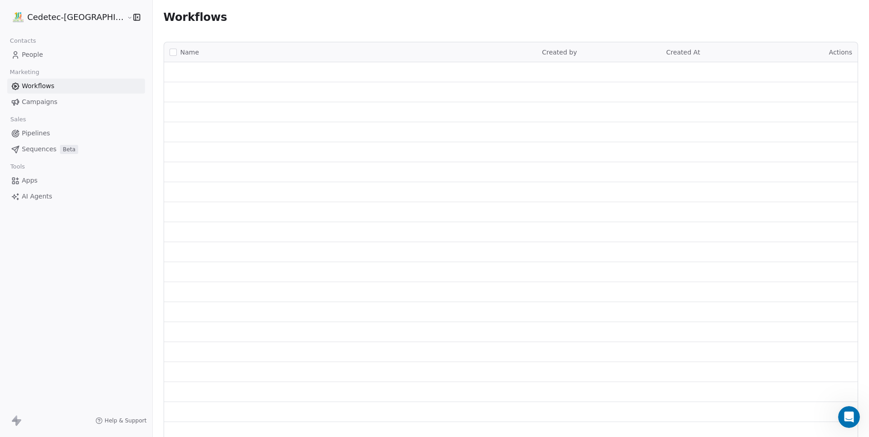
click at [49, 98] on span "Campaigns" at bounding box center [39, 102] width 35 height 10
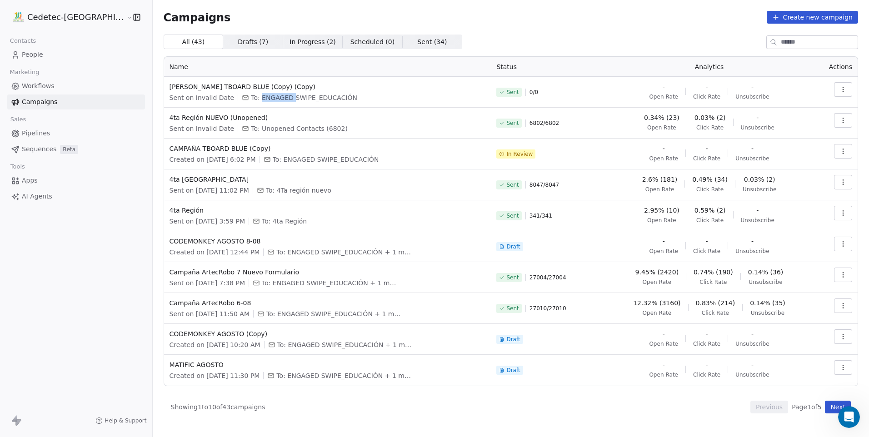
drag, startPoint x: 225, startPoint y: 99, endPoint x: 257, endPoint y: 97, distance: 31.5
click at [257, 97] on span "To: ENGAGED SWIPE_EDUCACIÓN" at bounding box center [304, 97] width 106 height 9
drag, startPoint x: 257, startPoint y: 97, endPoint x: 273, endPoint y: 100, distance: 16.6
click at [273, 100] on span "To: ENGAGED SWIPE_EDUCACIÓN" at bounding box center [304, 97] width 106 height 9
click at [242, 88] on span "[PERSON_NAME] TBOARD BLUE (Copy) (Copy)" at bounding box center [328, 86] width 316 height 9
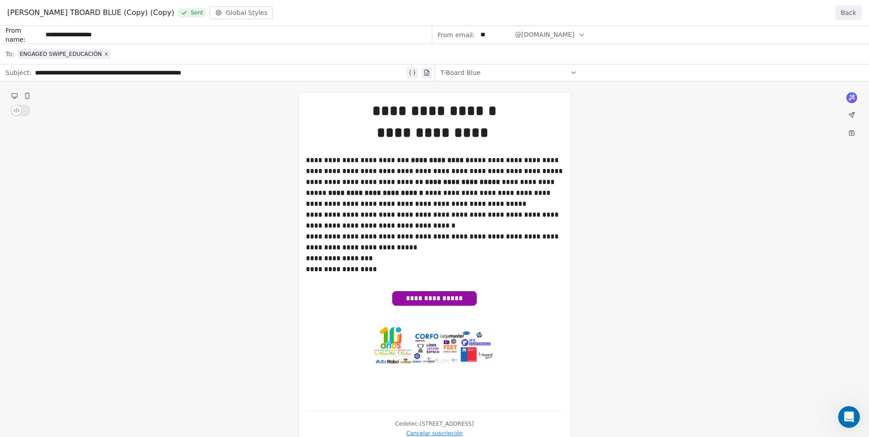
click at [853, 9] on button "Back" at bounding box center [849, 12] width 26 height 15
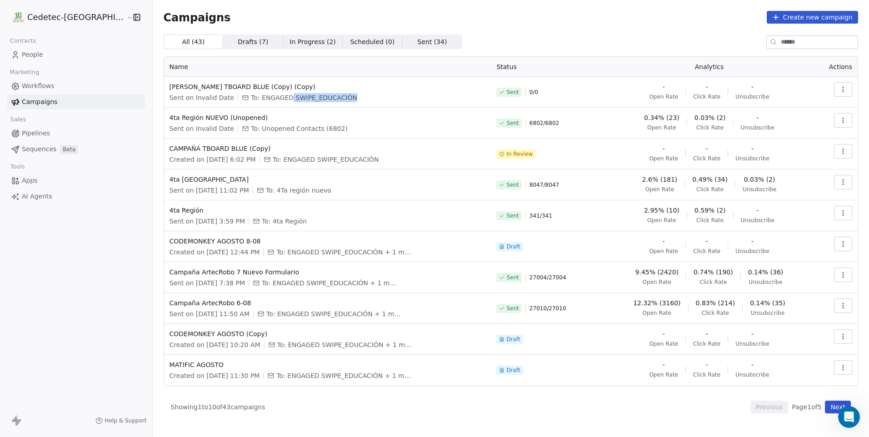
drag, startPoint x: 255, startPoint y: 99, endPoint x: 311, endPoint y: 98, distance: 56.8
click at [311, 98] on span "To: ENGAGED SWIPE_EDUCACIÓN" at bounding box center [304, 97] width 106 height 9
drag, startPoint x: 311, startPoint y: 98, endPoint x: 337, endPoint y: 104, distance: 26.1
click at [337, 104] on td "CAMPAÑA TBOARD BLUE (Copy) (Copy) Sent on Invalid Date To: ENGAGED SWIPE_EDUCAC…" at bounding box center [327, 92] width 327 height 31
drag, startPoint x: 226, startPoint y: 131, endPoint x: 303, endPoint y: 130, distance: 77.3
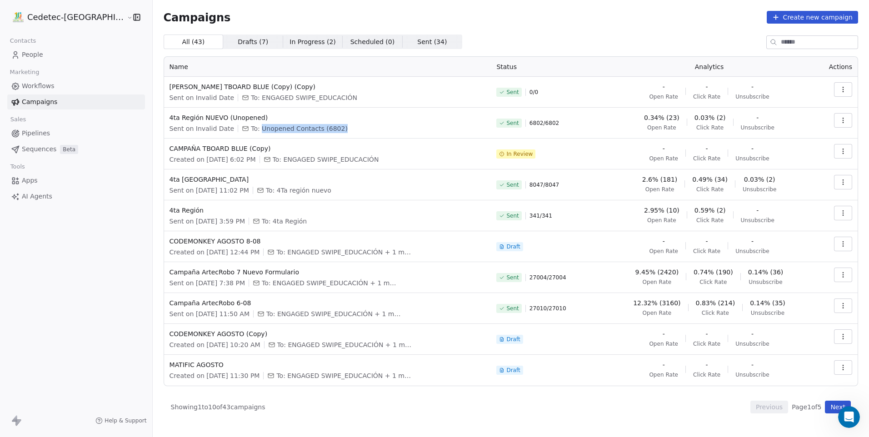
click at [303, 130] on div "Sent on Invalid Date To: Unopened Contacts (6802)" at bounding box center [328, 128] width 316 height 9
drag, startPoint x: 303, startPoint y: 130, endPoint x: 303, endPoint y: 137, distance: 7.3
click at [303, 137] on td "4ta Región NUEVO (Unopened) Sent on Invalid Date To: Unopened Contacts (6802)" at bounding box center [327, 123] width 327 height 31
drag, startPoint x: 300, startPoint y: 128, endPoint x: 225, endPoint y: 130, distance: 74.6
click at [251, 130] on span "To: Unopened Contacts (6802)" at bounding box center [299, 128] width 97 height 9
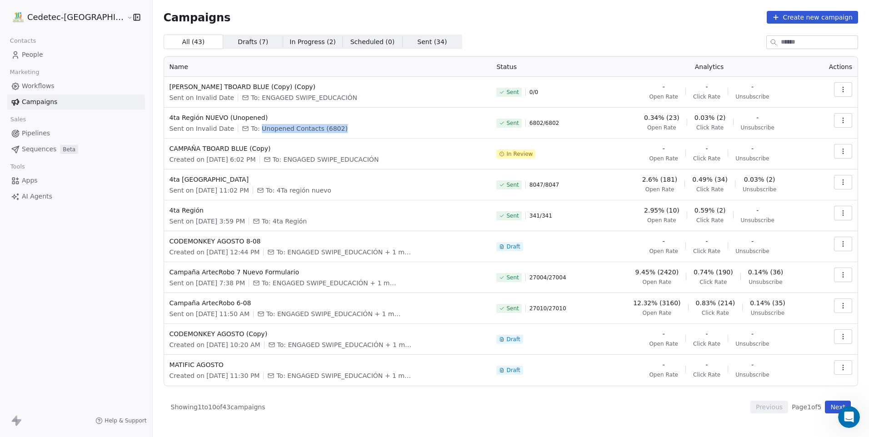
drag, startPoint x: 225, startPoint y: 130, endPoint x: 234, endPoint y: 137, distance: 11.3
click at [234, 137] on td "4ta Región NUEVO (Unopened) Sent on Invalid Date To: Unopened Contacts (6802)" at bounding box center [327, 123] width 327 height 31
click at [226, 136] on td "4ta Región NUEVO (Unopened) Sent on Invalid Date To: Unopened Contacts (6802)" at bounding box center [327, 123] width 327 height 31
drag, startPoint x: 225, startPoint y: 132, endPoint x: 240, endPoint y: 131, distance: 15.1
click at [251, 131] on span "To: Unopened Contacts (6802)" at bounding box center [299, 128] width 97 height 9
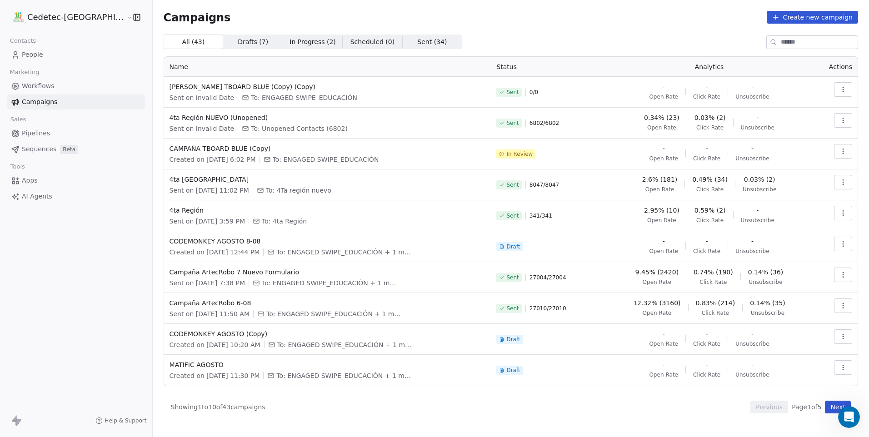
drag, startPoint x: 240, startPoint y: 131, endPoint x: 285, endPoint y: 132, distance: 45.0
click at [285, 132] on span "To: Unopened Contacts (6802)" at bounding box center [299, 128] width 97 height 9
drag, startPoint x: 300, startPoint y: 128, endPoint x: 227, endPoint y: 130, distance: 73.2
click at [251, 130] on span "To: Unopened Contacts (6802)" at bounding box center [299, 128] width 97 height 9
click at [229, 134] on td "4ta Región NUEVO (Unopened) Sent on Invalid Date To: Unopened Contacts (6802)" at bounding box center [327, 123] width 327 height 31
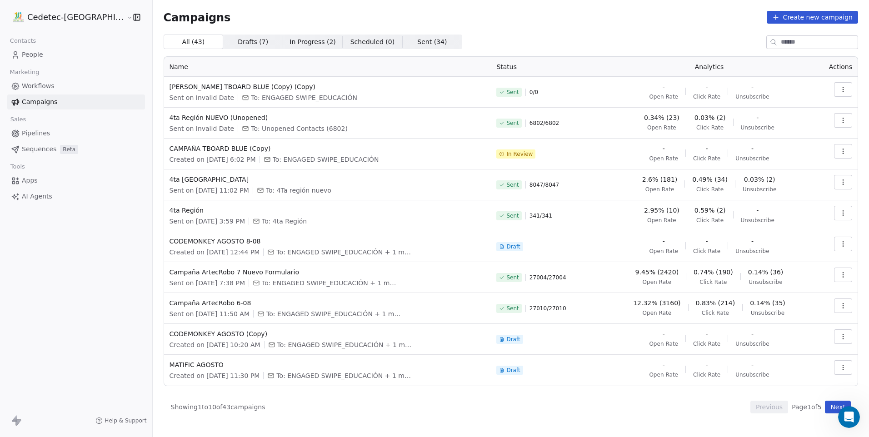
click at [841, 92] on icon "button" at bounding box center [843, 89] width 7 height 7
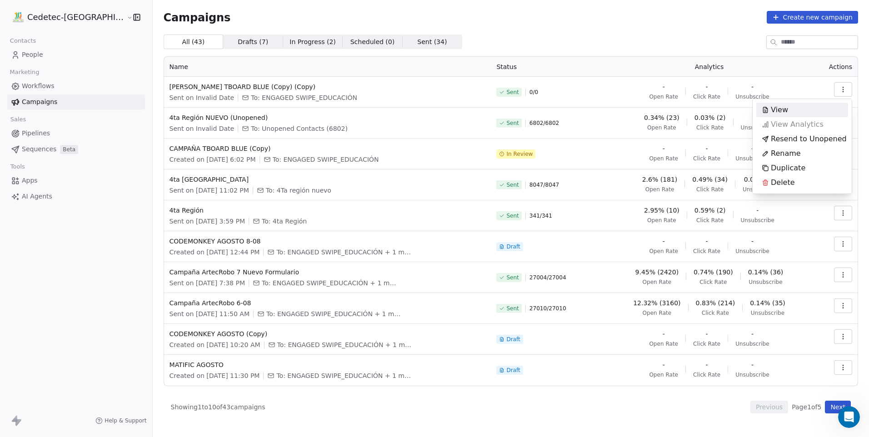
click at [722, 63] on html "Cedetec-Chile Contacts People Marketing Workflows Campaigns Sales Pipelines Seq…" at bounding box center [434, 218] width 869 height 437
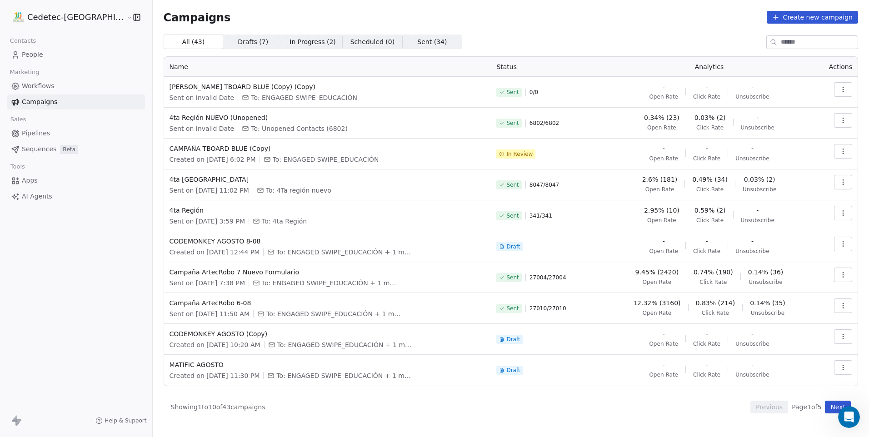
click at [836, 95] on button "button" at bounding box center [843, 89] width 18 height 15
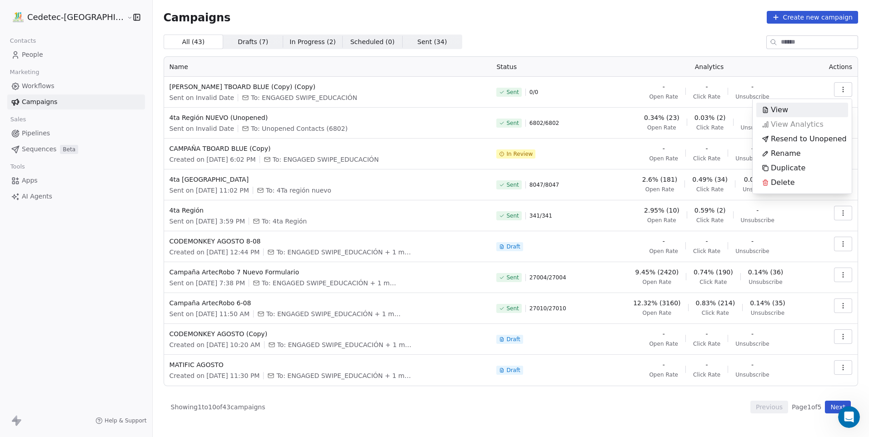
click at [735, 75] on html "Cedetec-Chile Contacts People Marketing Workflows Campaigns Sales Pipelines Seq…" at bounding box center [434, 218] width 869 height 437
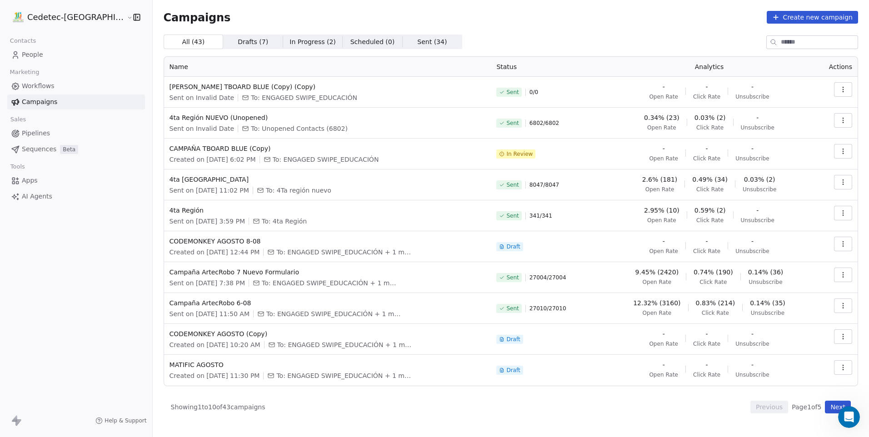
click at [836, 83] on button "button" at bounding box center [843, 89] width 18 height 15
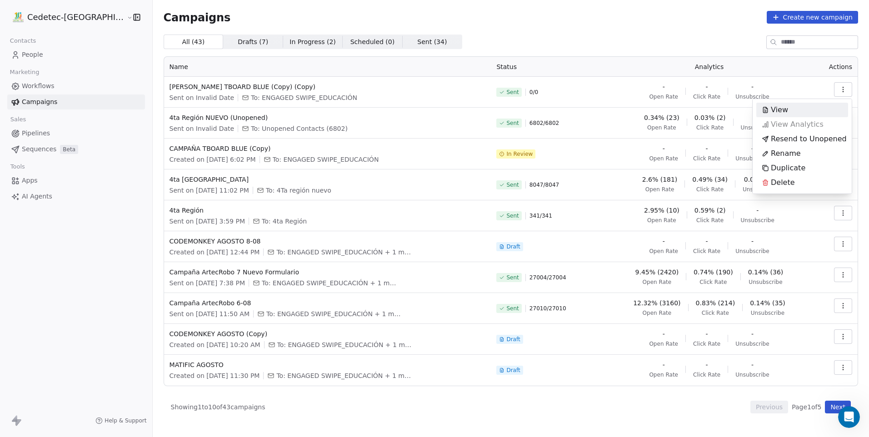
click at [648, 91] on html "Cedetec-Chile Contacts People Marketing Workflows Campaigns Sales Pipelines Seq…" at bounding box center [434, 218] width 869 height 437
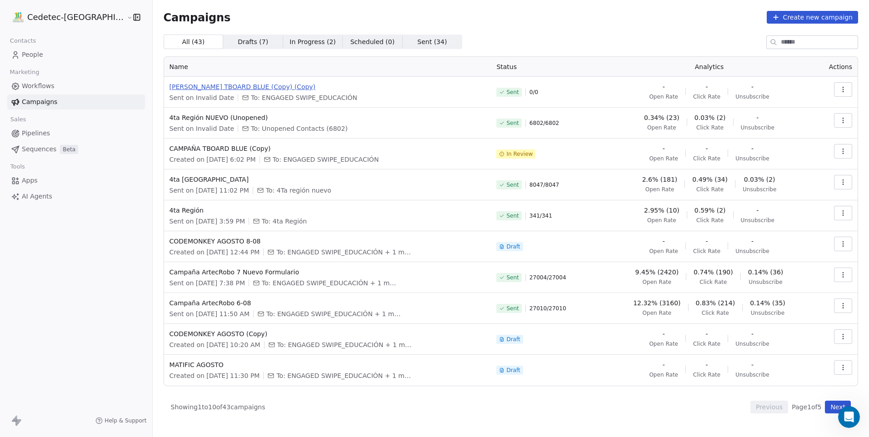
click at [220, 89] on span "[PERSON_NAME] TBOARD BLUE (Copy) (Copy)" at bounding box center [328, 86] width 316 height 9
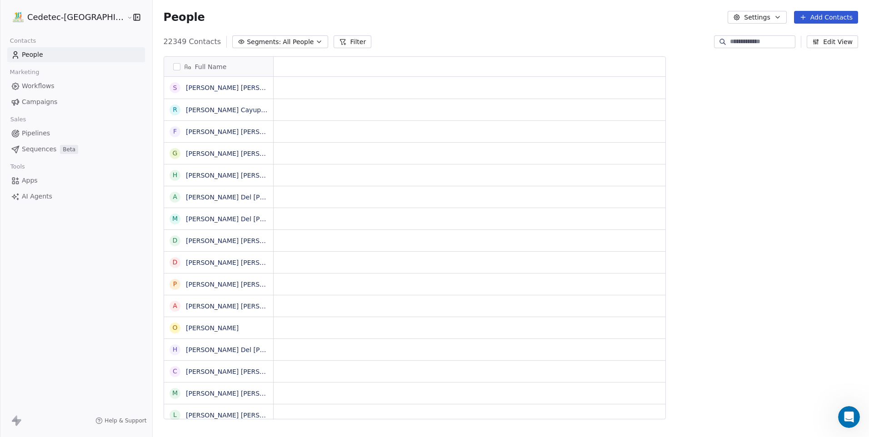
scroll to position [7, 7]
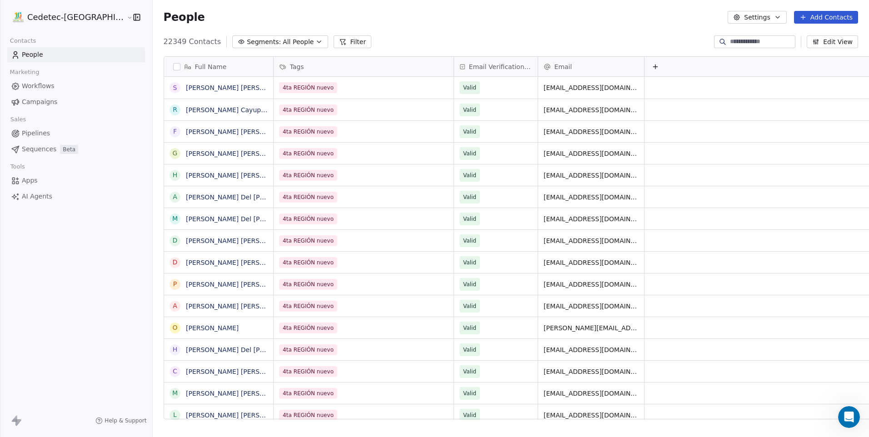
click at [54, 99] on span "Campaigns" at bounding box center [39, 102] width 35 height 10
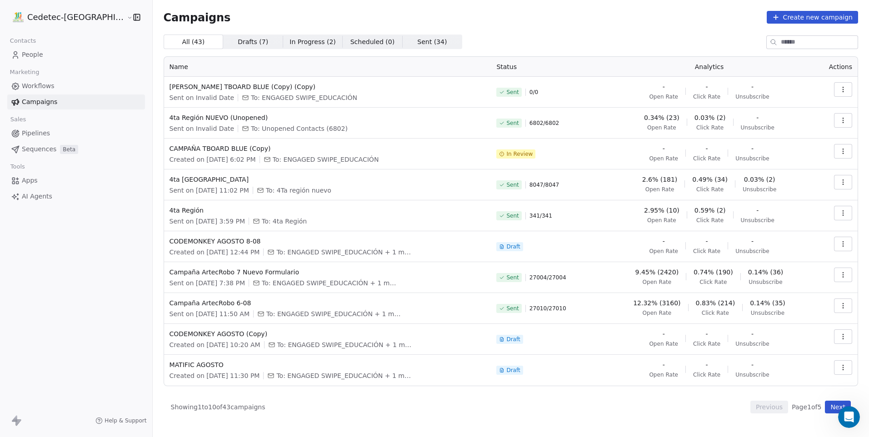
click at [78, 302] on div "Cedetec-Chile Contacts People Marketing Workflows Campaigns Sales Pipelines Seq…" at bounding box center [76, 218] width 152 height 437
click at [92, 291] on div "Cedetec-Chile Contacts People Marketing Workflows Campaigns Sales Pipelines Seq…" at bounding box center [76, 218] width 152 height 437
click at [851, 411] on icon "Open Intercom Messenger" at bounding box center [848, 416] width 15 height 15
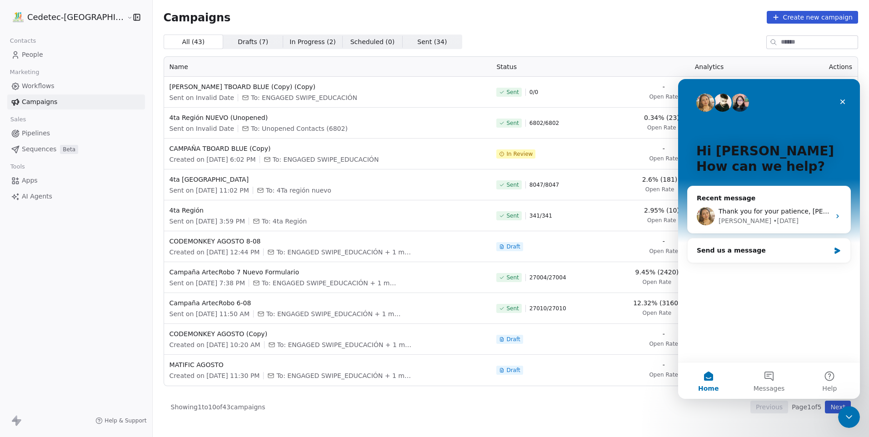
click at [721, 52] on div "All ( 43 ) All ( 43 ) Drafts ( 7 ) Drafts ( 7 ) In Progress ( 2 ) In Progress (…" at bounding box center [511, 224] width 695 height 379
click at [752, 379] on button "Messages" at bounding box center [769, 381] width 60 height 36
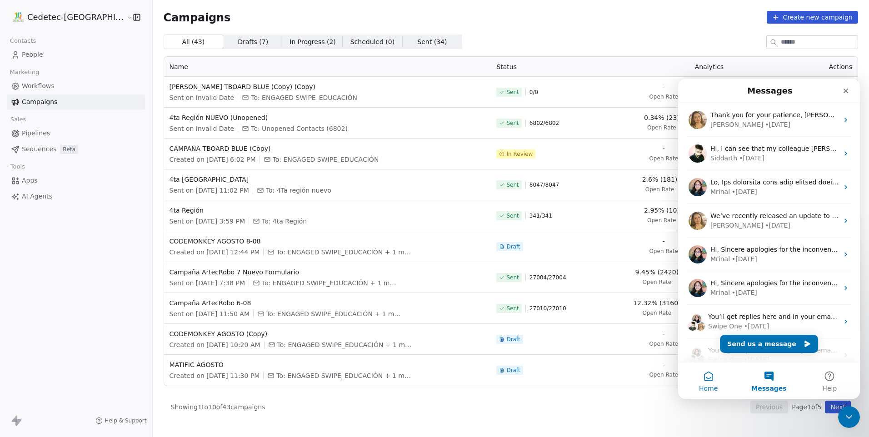
click at [711, 381] on button "Home" at bounding box center [708, 381] width 60 height 36
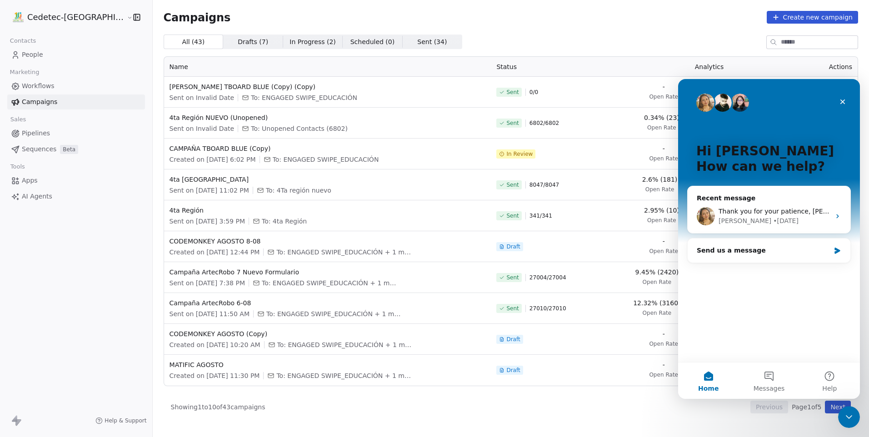
click at [789, 265] on div "Recent message Thank you for your patience, Guillermo! As checked, the campaign…" at bounding box center [769, 227] width 164 height 82
click at [782, 250] on div "Send us a message" at bounding box center [763, 251] width 133 height 10
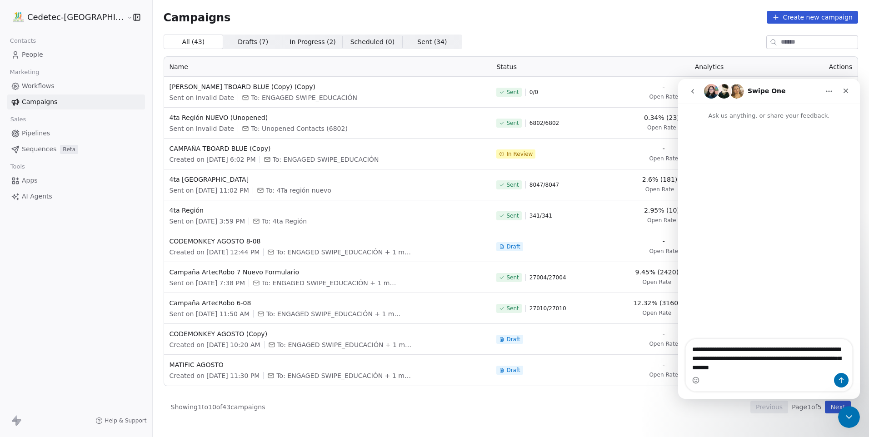
type textarea "**********"
click at [843, 379] on icon "Send a message…" at bounding box center [841, 381] width 5 height 6
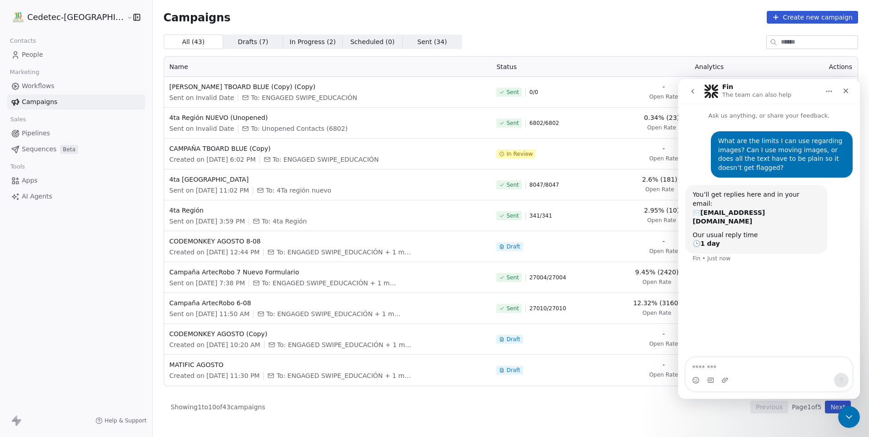
click at [690, 94] on icon "go back" at bounding box center [692, 91] width 7 height 7
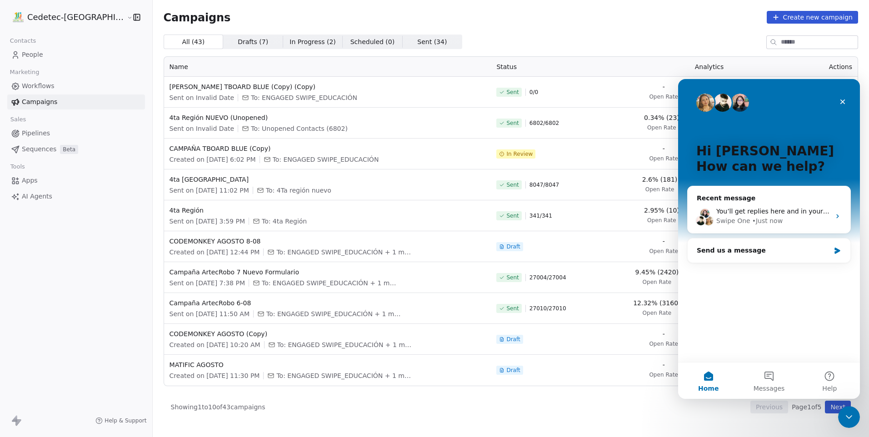
click at [690, 94] on div "Hi Guillermo 👋 How can we help?" at bounding box center [769, 161] width 164 height 164
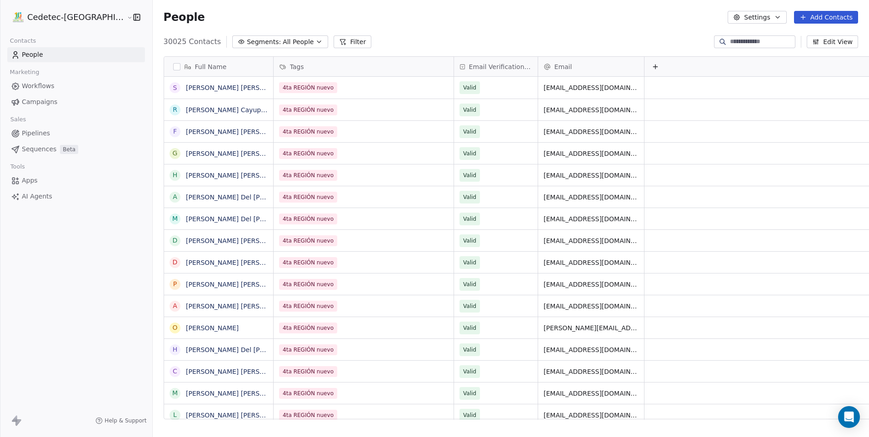
scroll to position [378, 740]
click at [232, 45] on button "Segments: All People" at bounding box center [280, 41] width 96 height 13
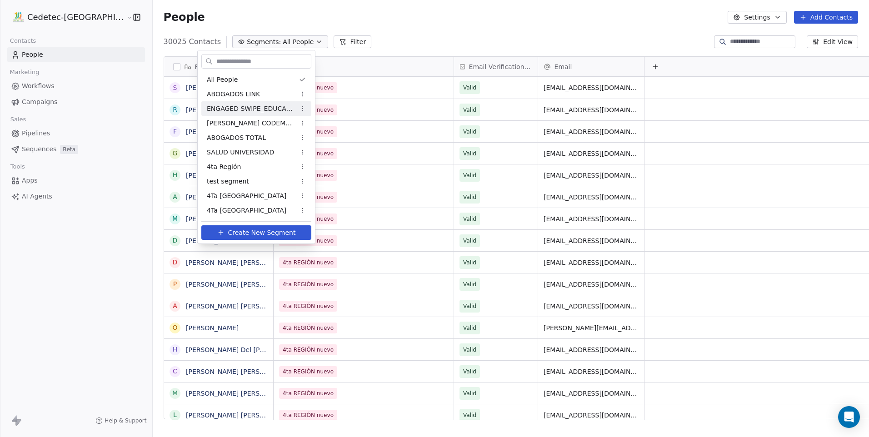
click at [238, 108] on span "ENGAGED SWIPE_EDUCACIÓN" at bounding box center [251, 109] width 89 height 10
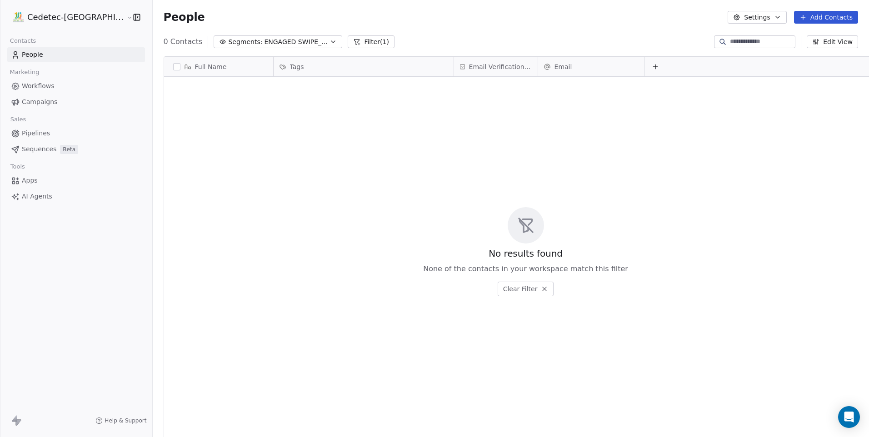
click at [541, 291] on icon at bounding box center [544, 288] width 7 height 7
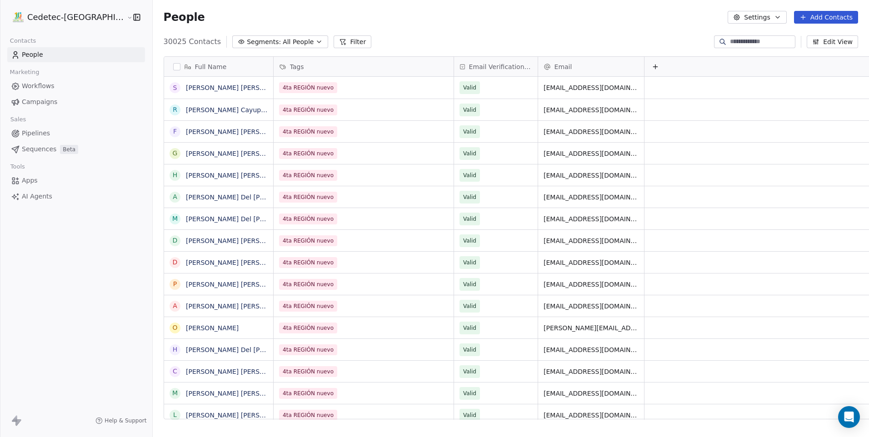
click at [283, 44] on span "All People" at bounding box center [298, 42] width 31 height 10
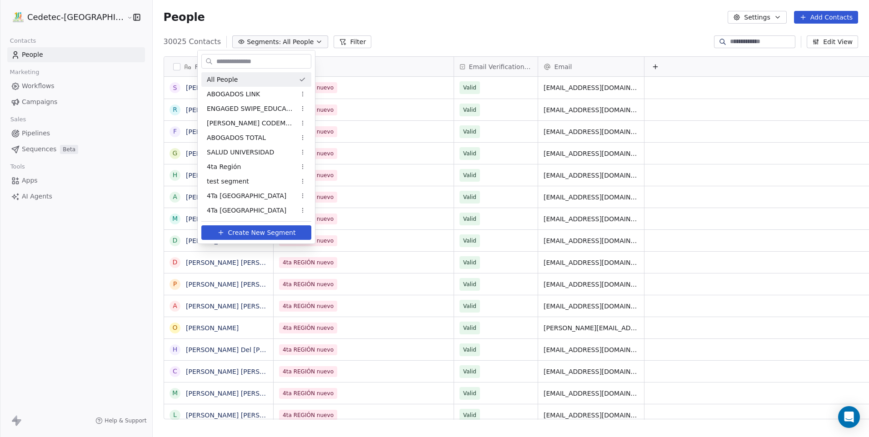
click at [249, 80] on div "All People" at bounding box center [256, 79] width 110 height 15
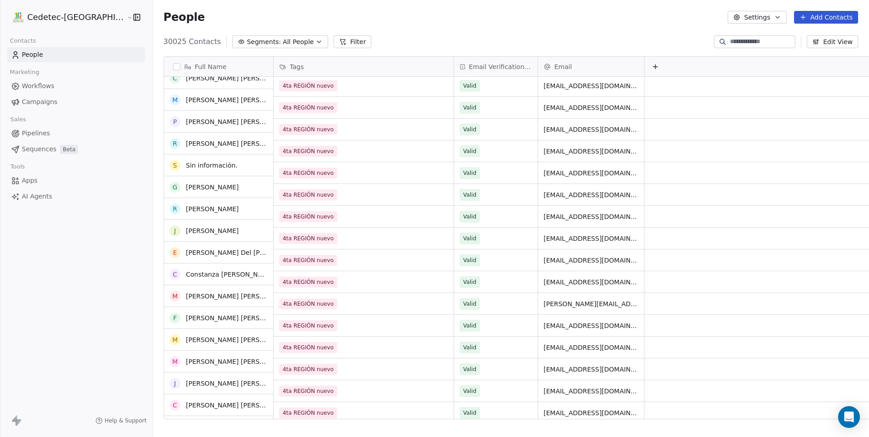
scroll to position [0, 0]
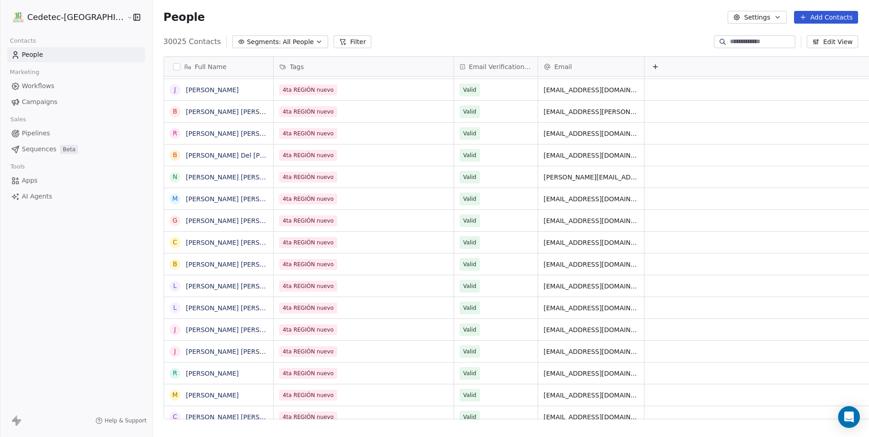
click at [61, 103] on link "Campaigns" at bounding box center [76, 102] width 138 height 15
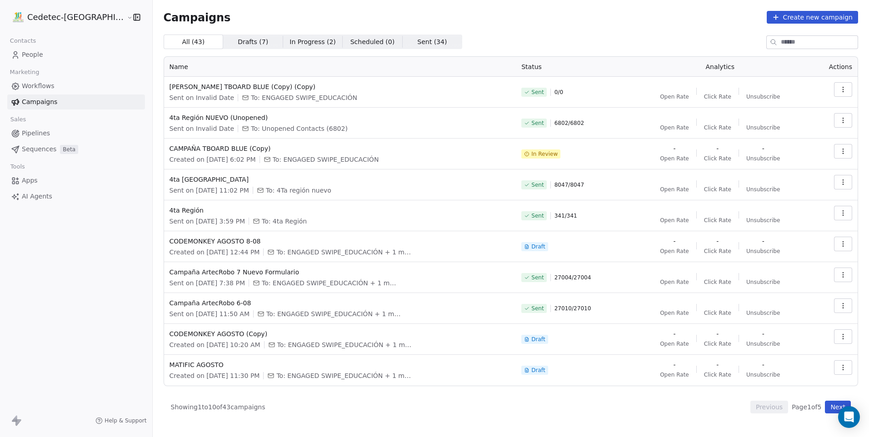
click at [64, 55] on link "People" at bounding box center [76, 54] width 138 height 15
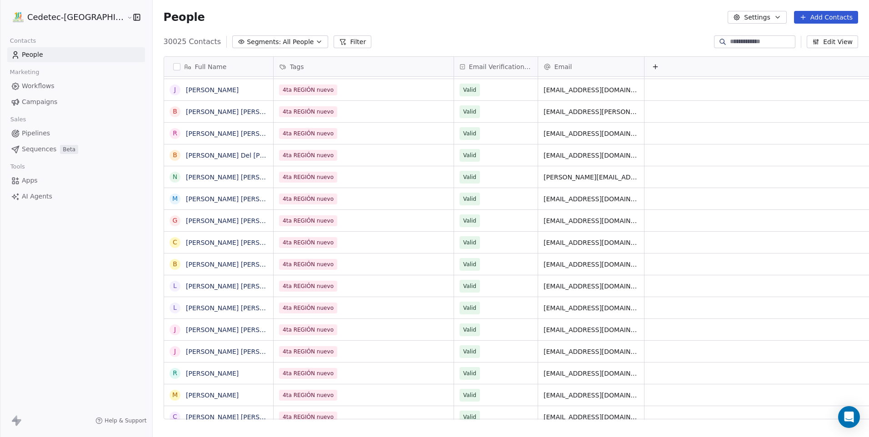
click at [283, 43] on span "All People" at bounding box center [298, 42] width 31 height 10
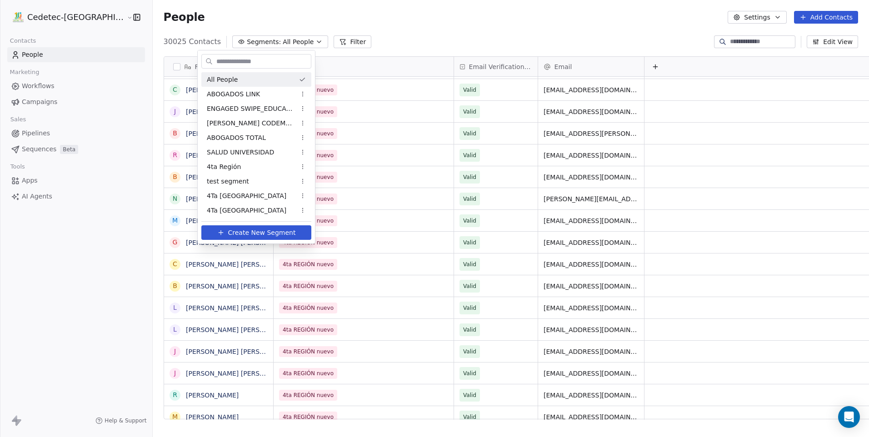
click at [290, 24] on html "Cedetec-[GEOGRAPHIC_DATA] Contacts People Marketing Workflows Campaigns Sales P…" at bounding box center [434, 218] width 869 height 437
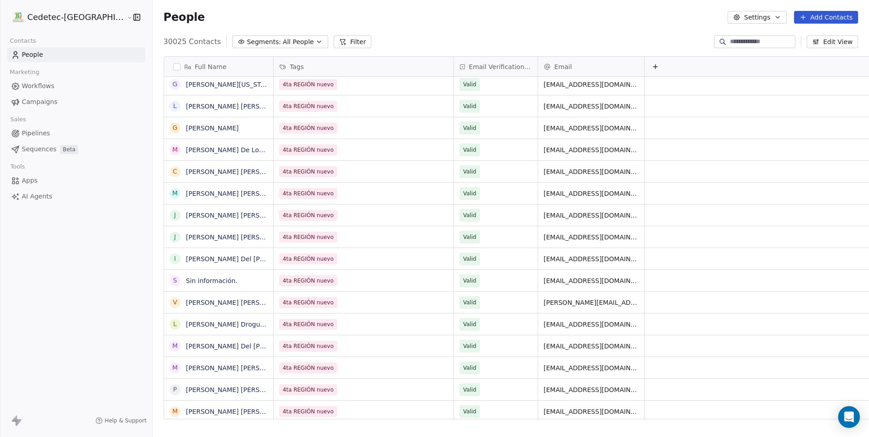
click at [43, 103] on span "Campaigns" at bounding box center [39, 102] width 35 height 10
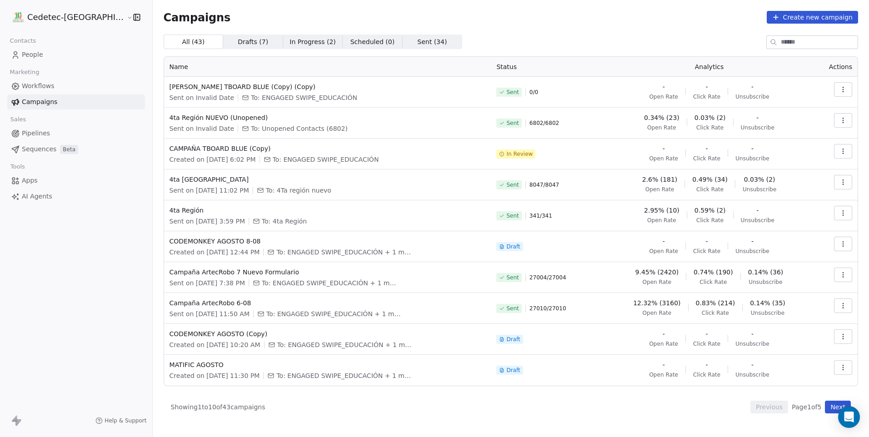
click at [48, 57] on link "People" at bounding box center [76, 54] width 138 height 15
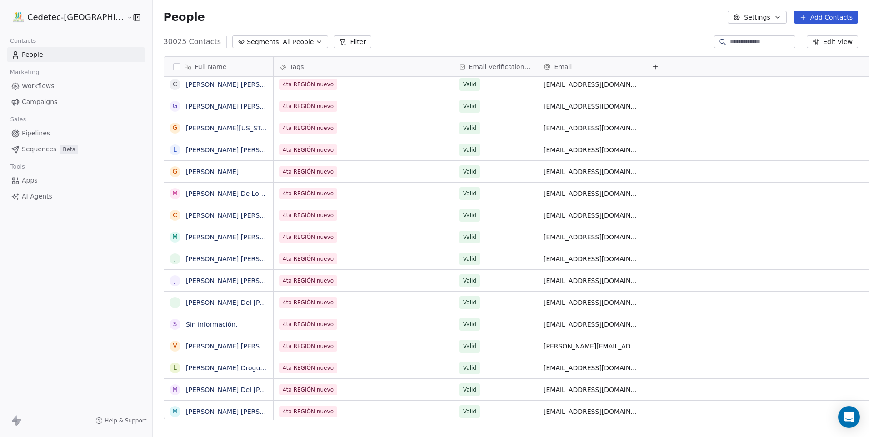
scroll to position [378, 740]
click at [283, 43] on span "All People" at bounding box center [298, 42] width 31 height 10
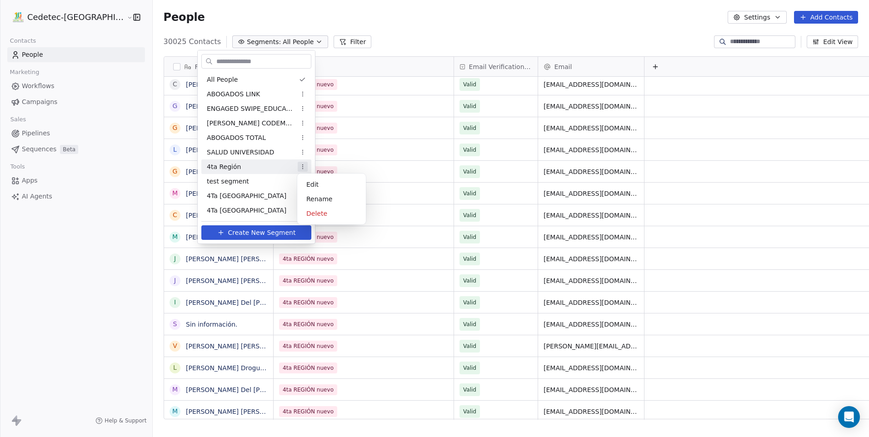
click at [302, 166] on html "Cedetec-[GEOGRAPHIC_DATA] Contacts People Marketing Workflows Campaigns Sales P…" at bounding box center [434, 218] width 869 height 437
click at [301, 165] on html "Cedetec-[GEOGRAPHIC_DATA] Contacts People Marketing Workflows Campaigns Sales P…" at bounding box center [434, 218] width 869 height 437
click at [341, 45] on html "Cedetec-[GEOGRAPHIC_DATA] Contacts People Marketing Workflows Campaigns Sales P…" at bounding box center [434, 218] width 869 height 437
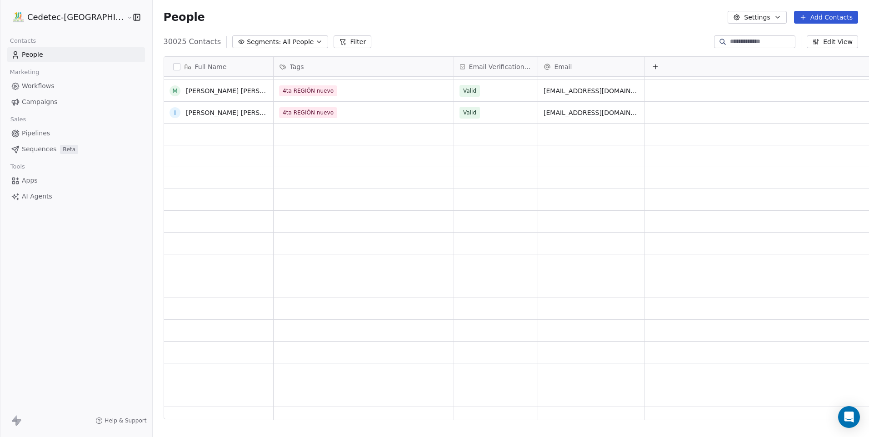
scroll to position [8729, 0]
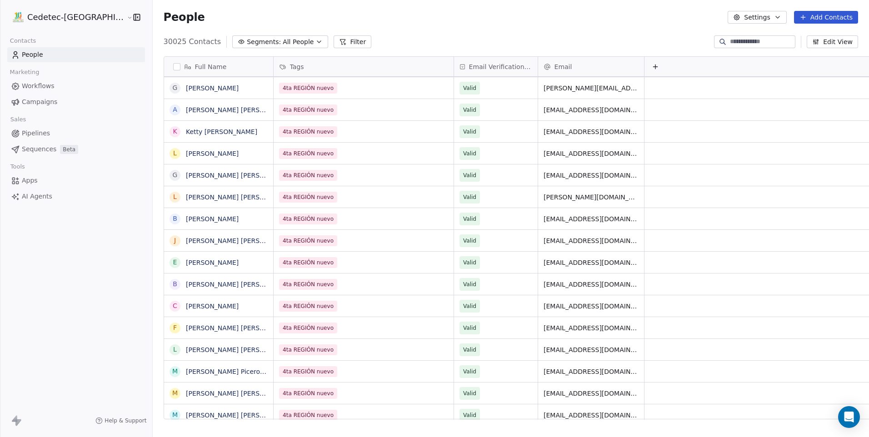
click at [247, 46] on span "Segments:" at bounding box center [264, 42] width 34 height 10
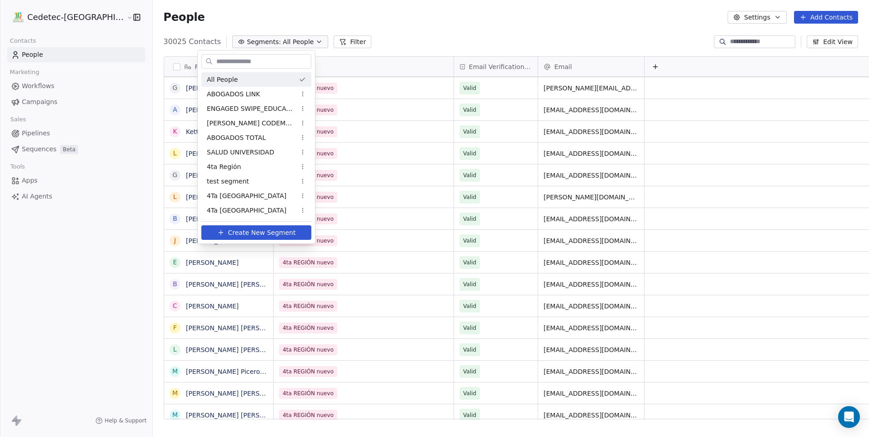
click at [357, 39] on html "Cedetec-[GEOGRAPHIC_DATA] Contacts People Marketing Workflows Campaigns Sales P…" at bounding box center [434, 218] width 869 height 437
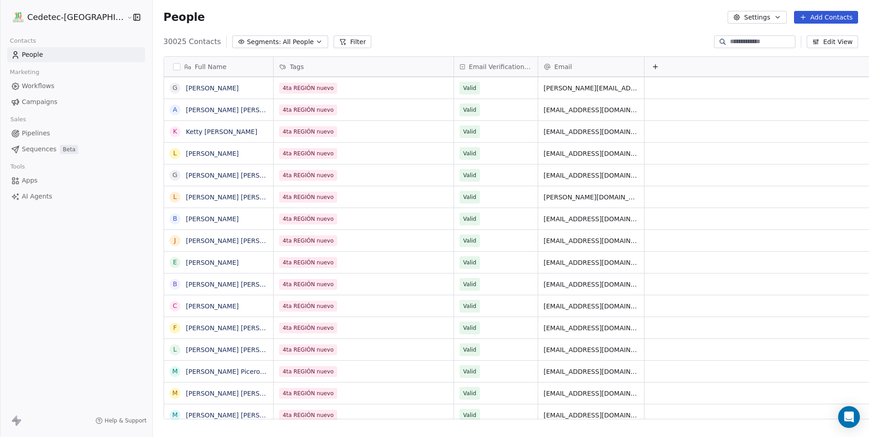
click at [60, 53] on link "People" at bounding box center [76, 54] width 138 height 15
click at [334, 40] on button "Filter" at bounding box center [353, 41] width 38 height 13
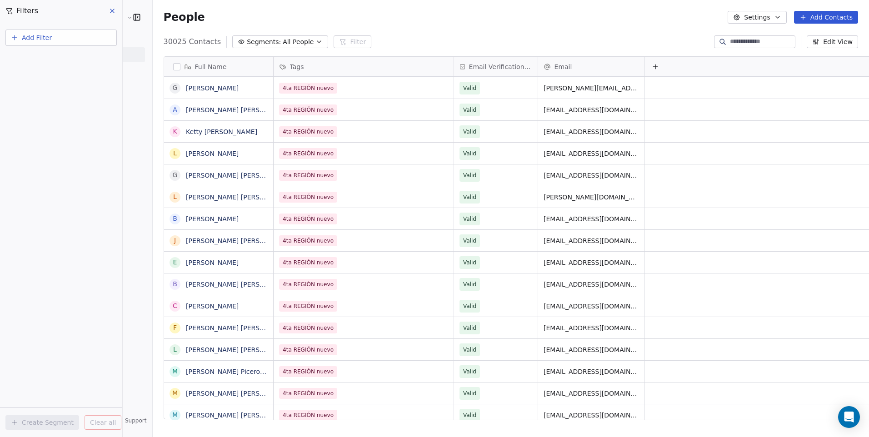
click at [81, 35] on button "Add Filter" at bounding box center [60, 38] width 111 height 16
click at [57, 58] on span "Contact properties" at bounding box center [44, 60] width 59 height 10
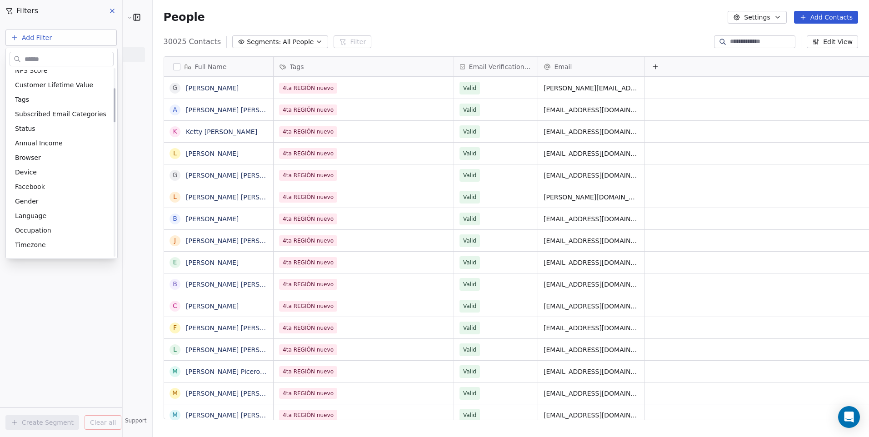
scroll to position [182, 0]
click at [37, 107] on div "Subscribed Email Categories" at bounding box center [62, 113] width 104 height 15
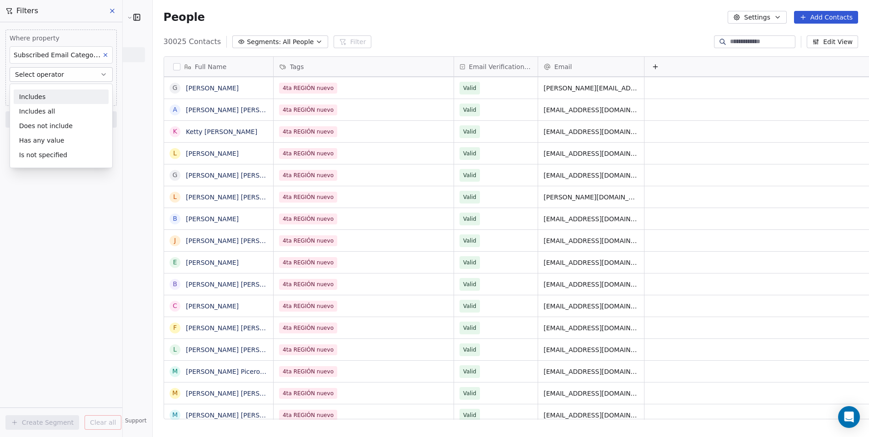
click at [104, 57] on icon at bounding box center [105, 55] width 6 height 6
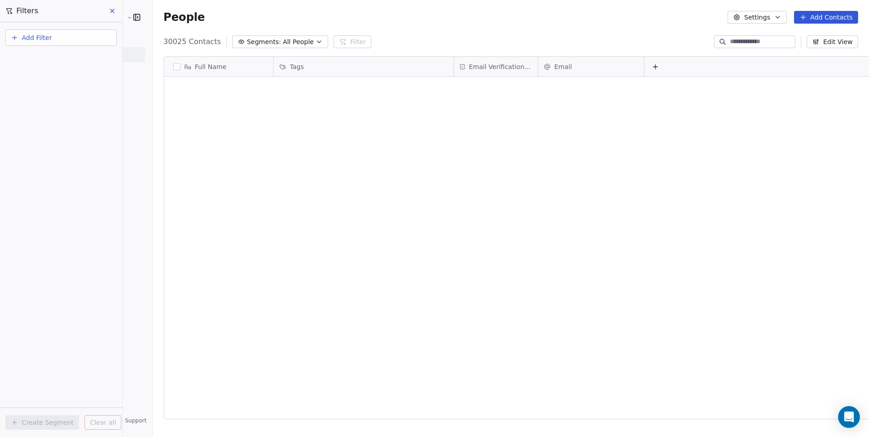
scroll to position [0, 0]
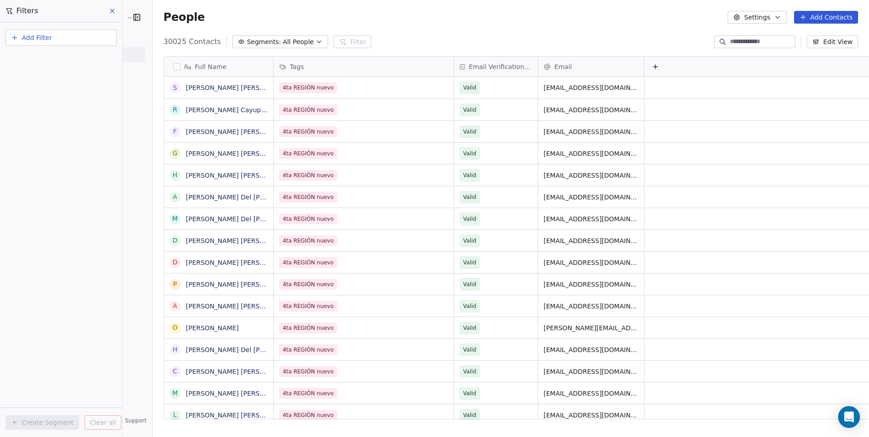
click at [68, 40] on button "Add Filter" at bounding box center [60, 38] width 111 height 16
click at [64, 56] on span "Contact properties" at bounding box center [44, 60] width 59 height 10
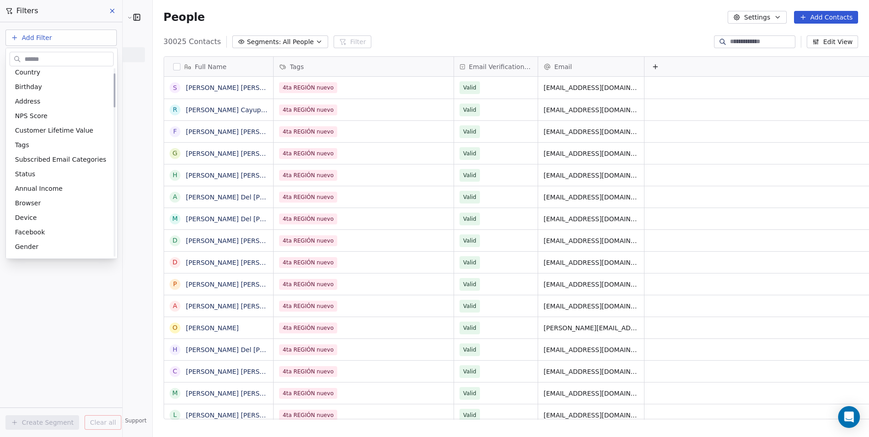
scroll to position [136, 0]
click at [44, 149] on div "Tags" at bounding box center [62, 144] width 104 height 15
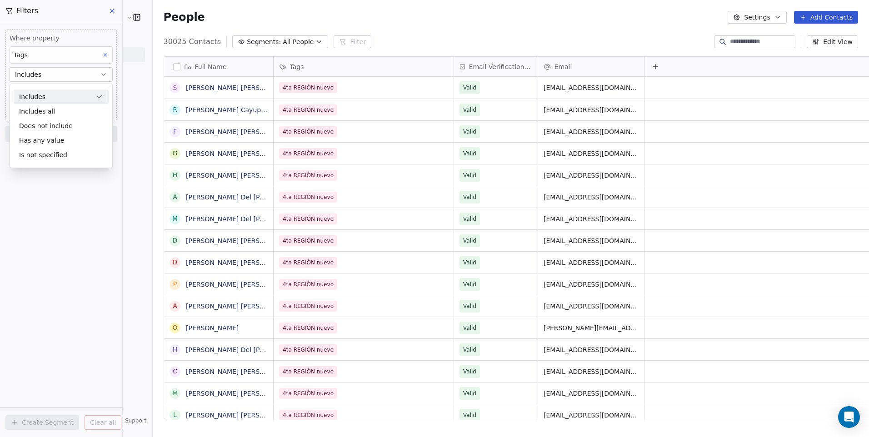
click at [70, 79] on button "Includes" at bounding box center [61, 74] width 103 height 15
click at [72, 91] on body "Cedetec-[GEOGRAPHIC_DATA] Contacts People Marketing Workflows Campaigns Sales P…" at bounding box center [434, 218] width 869 height 437
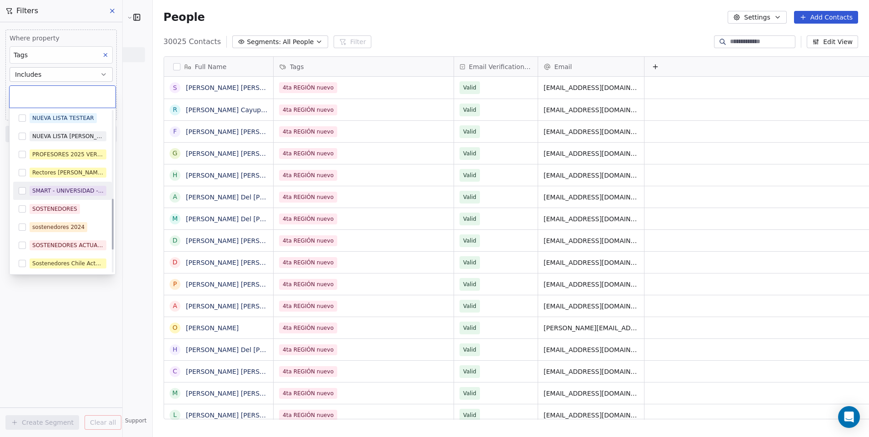
scroll to position [318, 0]
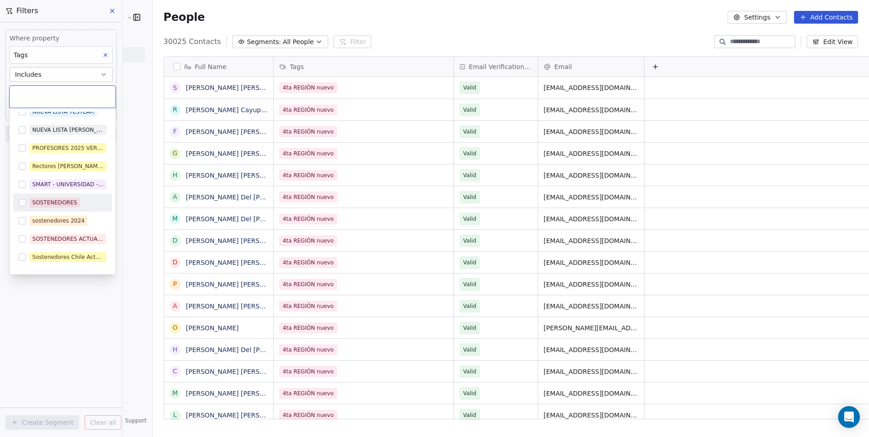
click at [21, 201] on button "Suggestions" at bounding box center [22, 202] width 7 height 7
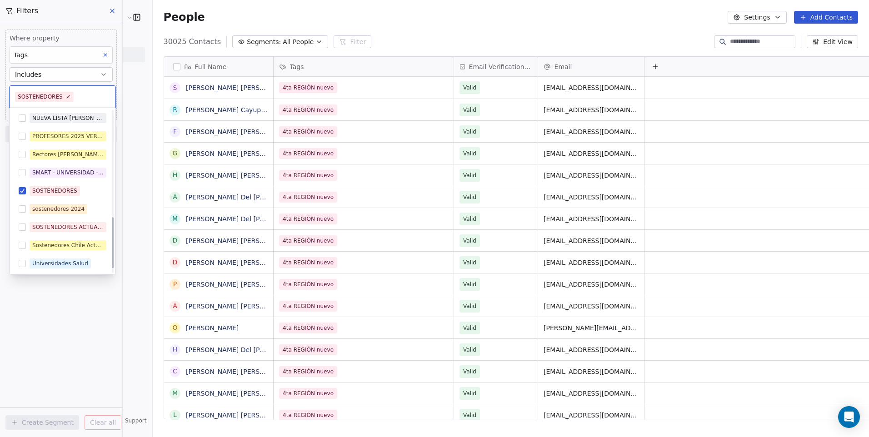
scroll to position [350, 0]
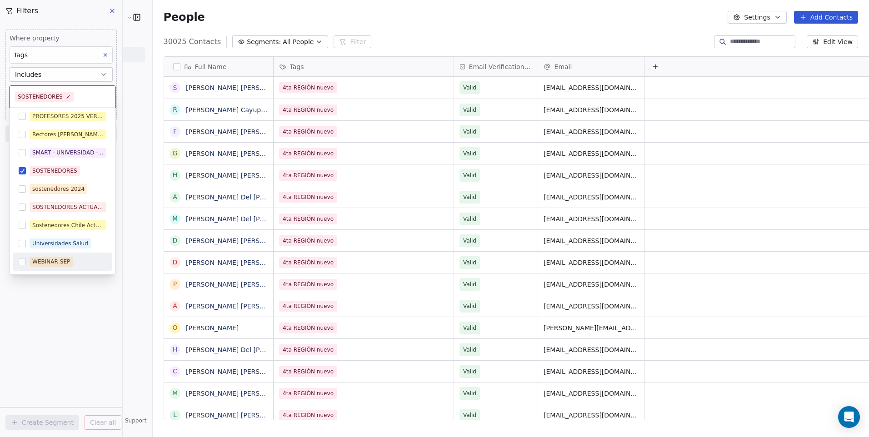
click at [72, 312] on html "Cedetec-[GEOGRAPHIC_DATA] Contacts People Marketing Workflows Campaigns Sales P…" at bounding box center [434, 218] width 869 height 437
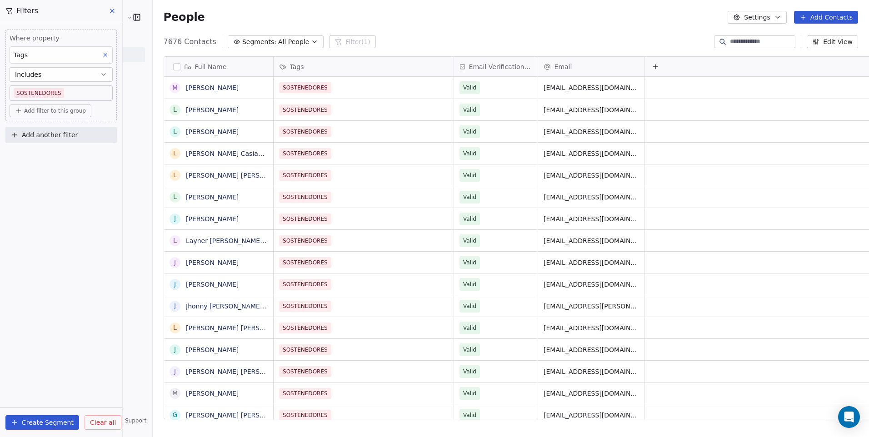
scroll to position [378, 740]
click at [173, 68] on button "button" at bounding box center [176, 66] width 7 height 7
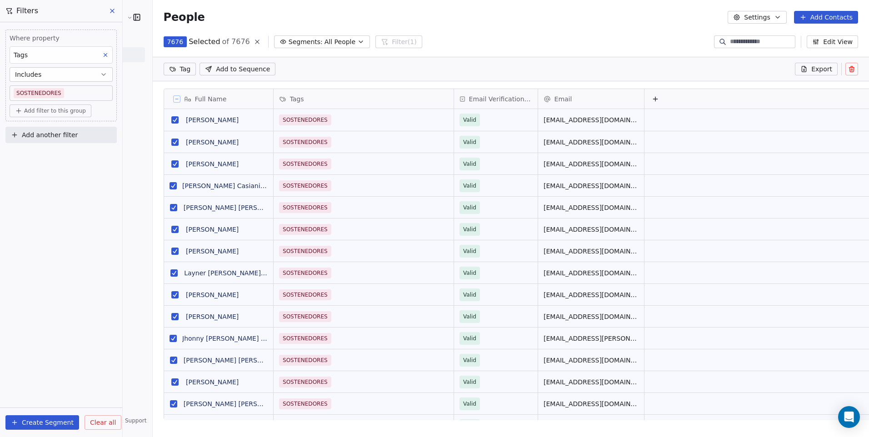
scroll to position [346, 740]
click at [837, 72] on button "Export" at bounding box center [816, 69] width 43 height 13
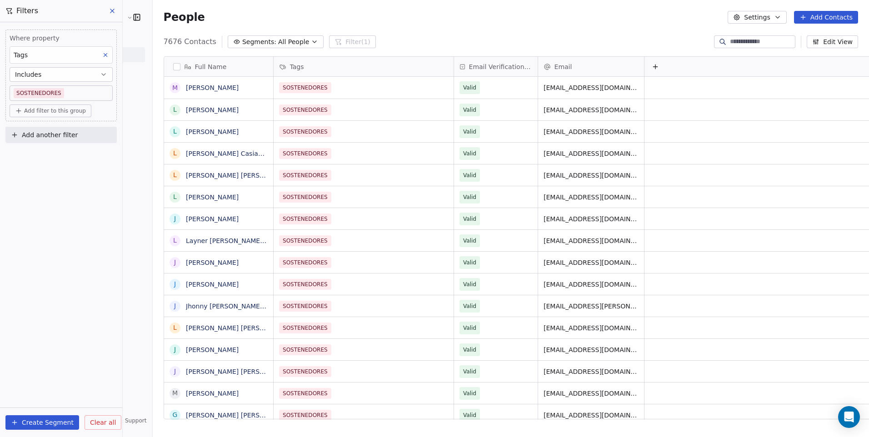
scroll to position [378, 740]
drag, startPoint x: 146, startPoint y: 64, endPoint x: 151, endPoint y: 65, distance: 5.0
click at [173, 64] on button "button" at bounding box center [176, 66] width 7 height 7
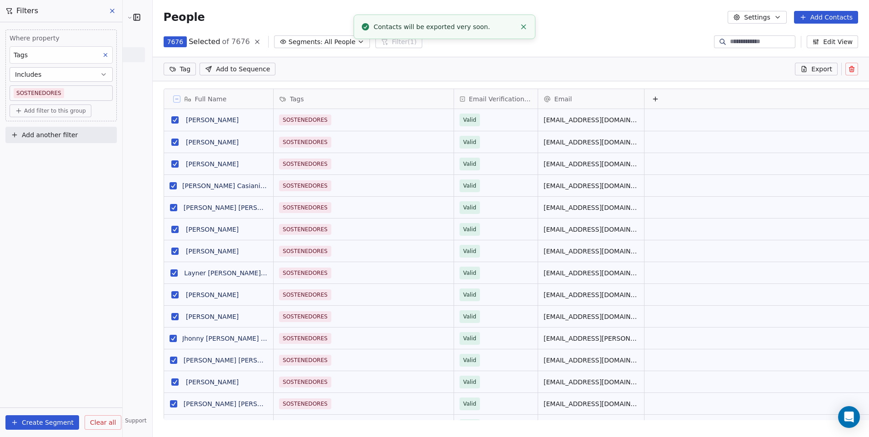
click at [849, 66] on icon at bounding box center [851, 68] width 7 height 7
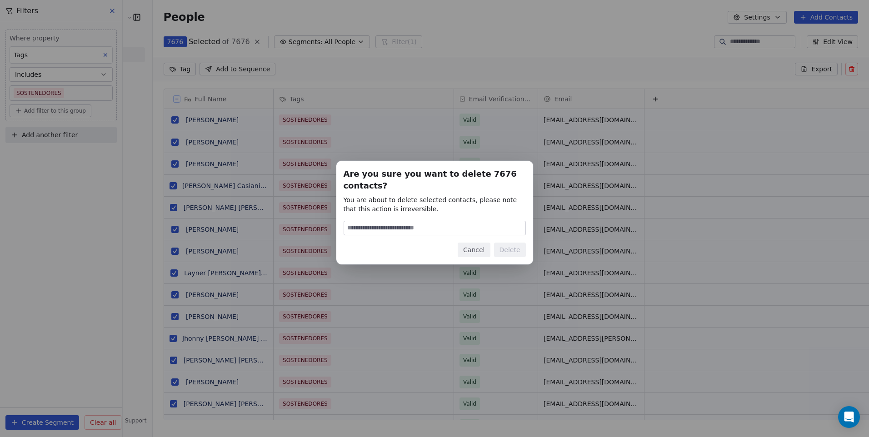
click at [461, 233] on input at bounding box center [434, 228] width 181 height 14
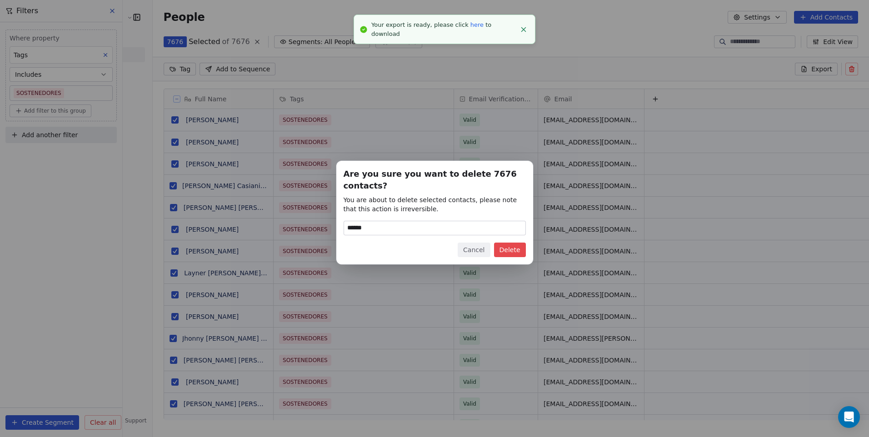
type input "******"
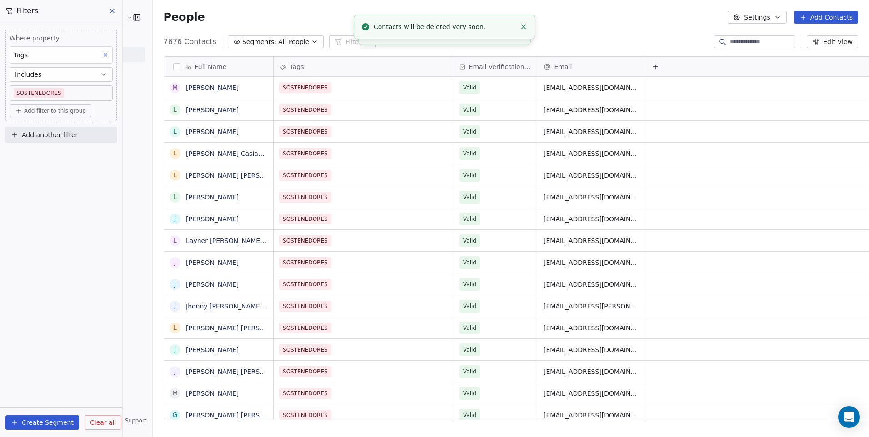
scroll to position [378, 740]
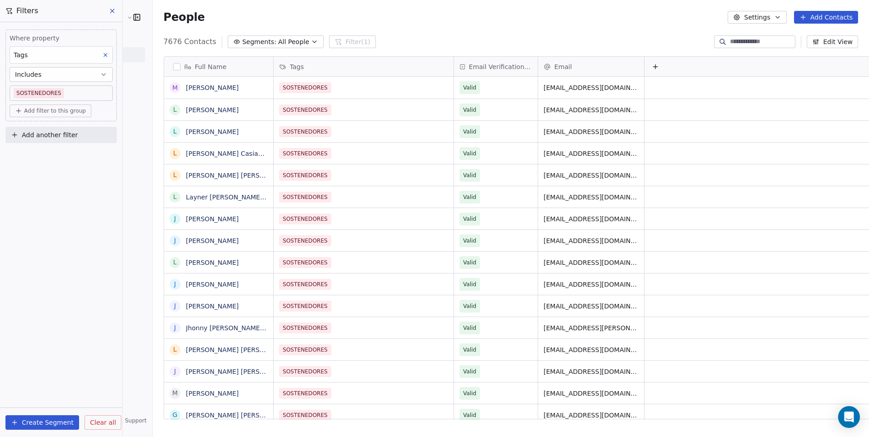
click at [111, 10] on icon at bounding box center [112, 10] width 7 height 7
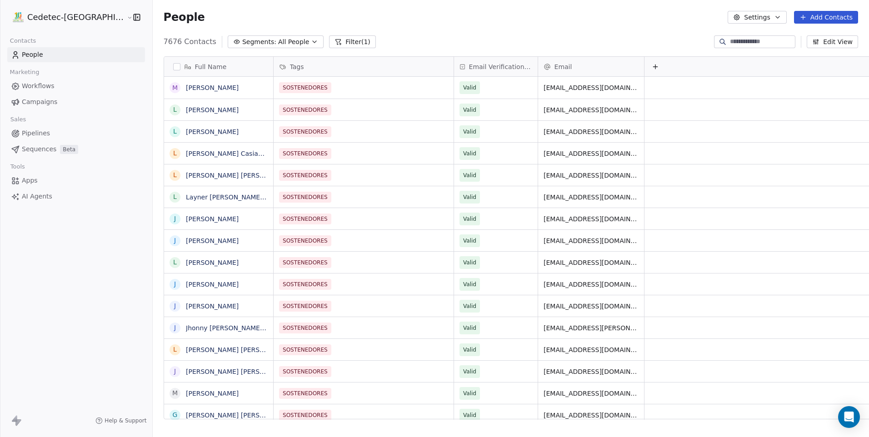
click at [53, 56] on link "People" at bounding box center [76, 54] width 138 height 15
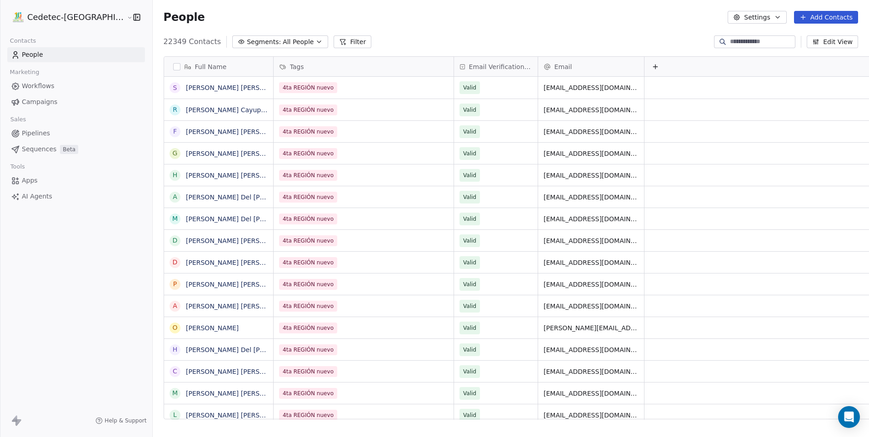
scroll to position [378, 740]
click at [214, 17] on div "People Settings Add Contacts" at bounding box center [511, 17] width 695 height 13
click at [818, 17] on button "Add Contacts" at bounding box center [826, 17] width 64 height 13
drag, startPoint x: 674, startPoint y: 30, endPoint x: 667, endPoint y: 32, distance: 7.6
click at [674, 30] on html "Cedetec-Chile Contacts People Marketing Workflows Campaigns Sales Pipelines Seq…" at bounding box center [434, 218] width 869 height 437
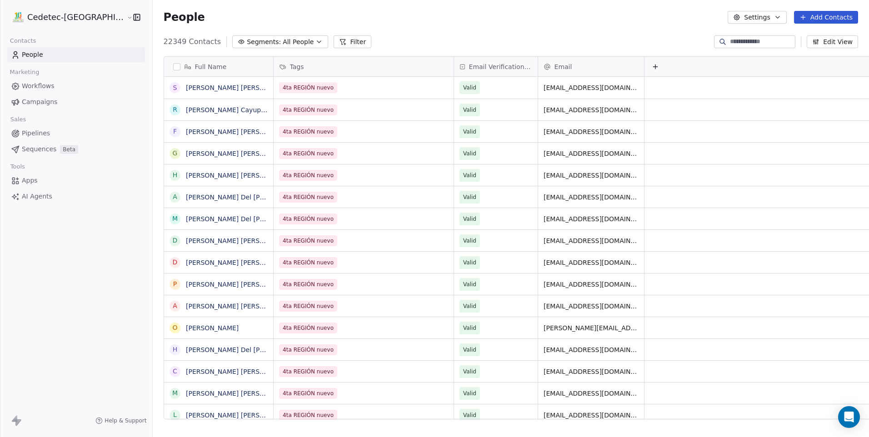
click at [799, 20] on button "Add Contacts" at bounding box center [826, 17] width 64 height 13
click at [807, 51] on span "Import from CSV" at bounding box center [826, 52] width 53 height 10
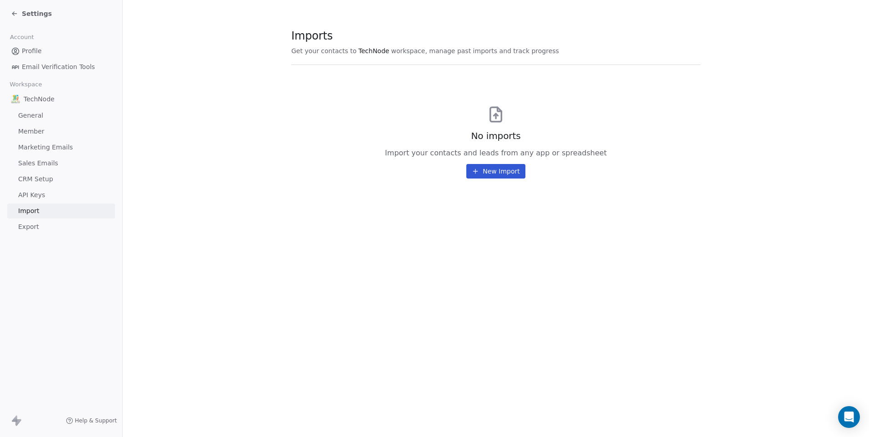
click at [511, 174] on button "New Import" at bounding box center [495, 171] width 59 height 15
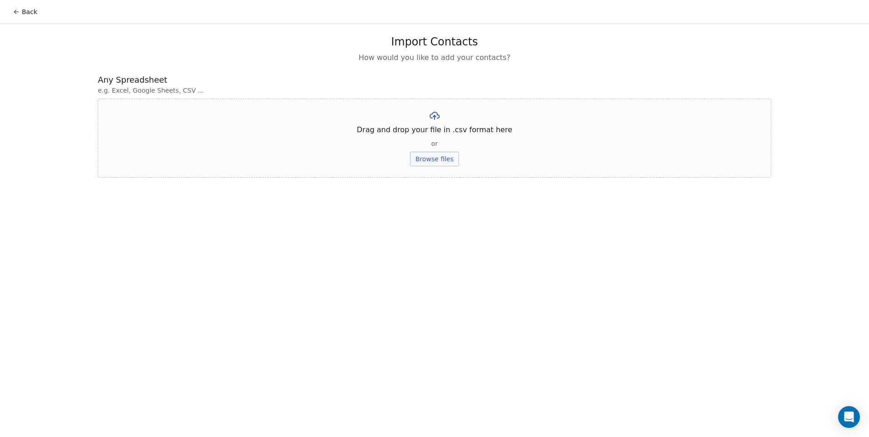
click at [457, 161] on button "Browse files" at bounding box center [434, 159] width 49 height 15
click at [543, 191] on div "Back Import Contacts How would you like to add your contacts? Any Spreadsheet e…" at bounding box center [434, 218] width 869 height 437
click at [435, 133] on button "Upload" at bounding box center [434, 133] width 33 height 15
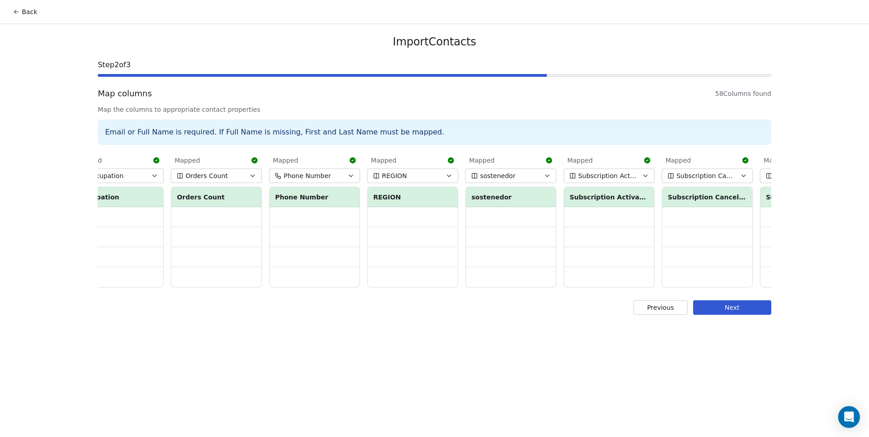
scroll to position [0, 5014]
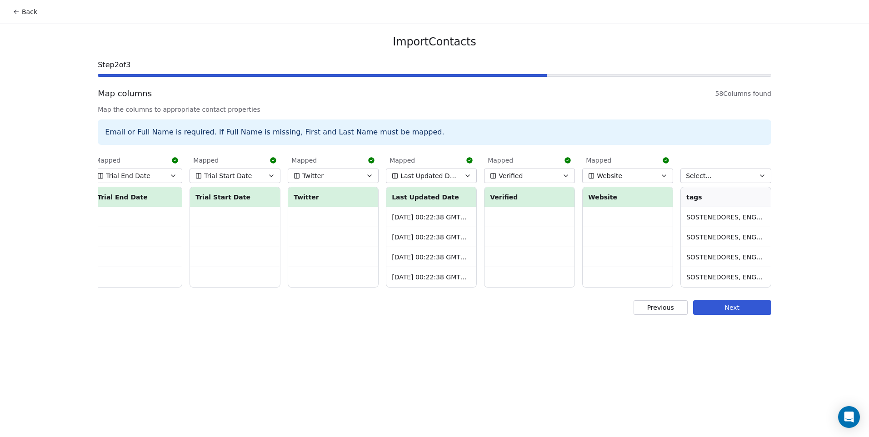
click at [732, 198] on th "tags" at bounding box center [726, 197] width 90 height 20
click at [746, 211] on td "SOSTENEDORES, ENGAGED SOSTENEDORES, Lead" at bounding box center [726, 217] width 90 height 20
click at [752, 218] on td "SOSTENEDORES, ENGAGED SOSTENEDORES, Lead" at bounding box center [726, 217] width 90 height 20
click at [30, 10] on button "Back" at bounding box center [24, 12] width 35 height 16
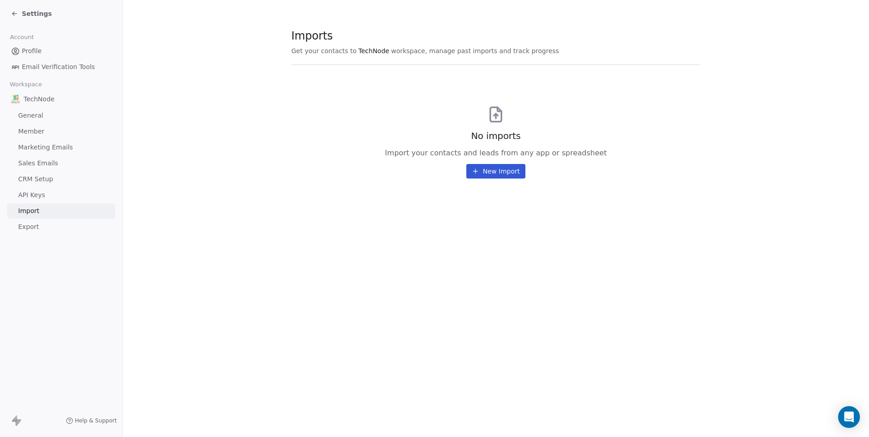
click at [488, 174] on button "New Import" at bounding box center [495, 171] width 59 height 15
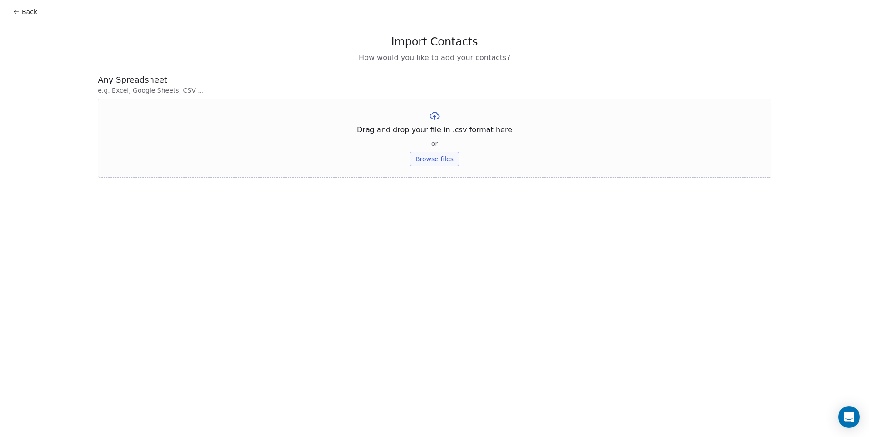
click at [439, 156] on button "Browse files" at bounding box center [434, 159] width 49 height 15
drag, startPoint x: 849, startPoint y: 414, endPoint x: 840, endPoint y: 408, distance: 11.2
click at [849, 414] on icon "Open Intercom Messenger" at bounding box center [849, 417] width 10 height 12
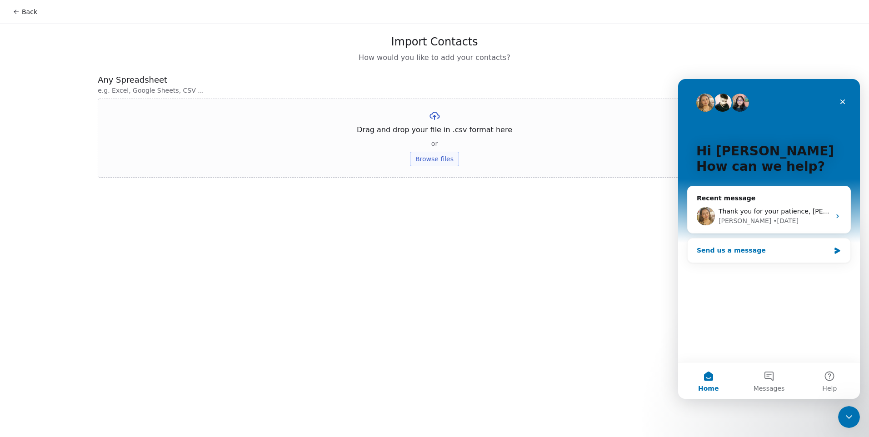
click at [770, 249] on div "Send us a message" at bounding box center [763, 251] width 133 height 10
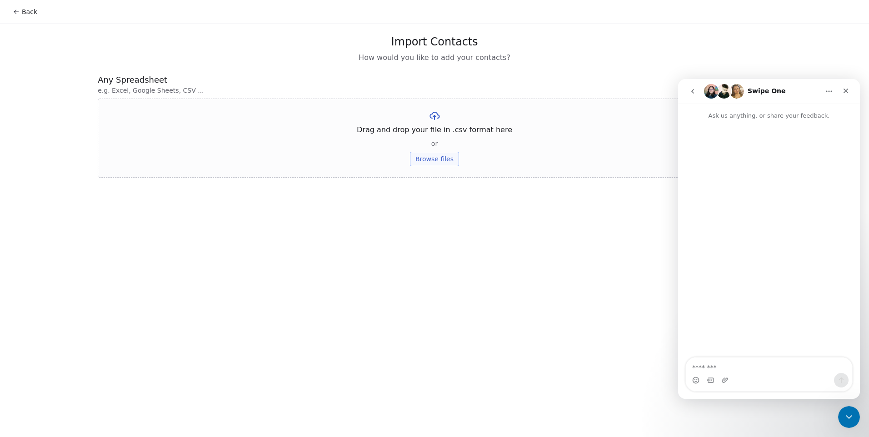
click at [691, 91] on icon "go back" at bounding box center [692, 91] width 7 height 7
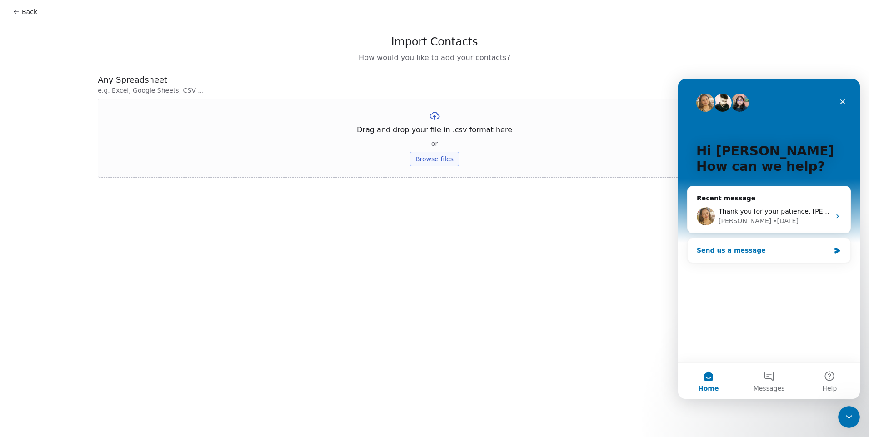
click at [775, 250] on div "Send us a message" at bounding box center [763, 251] width 133 height 10
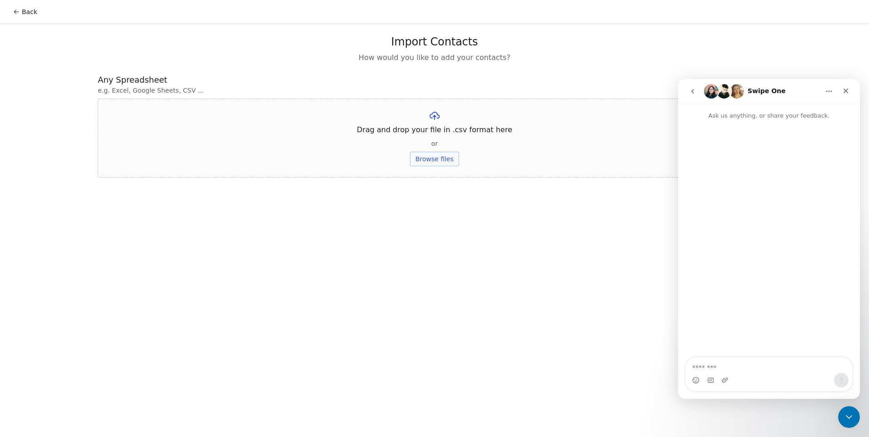
click at [694, 90] on icon "go back" at bounding box center [692, 91] width 3 height 5
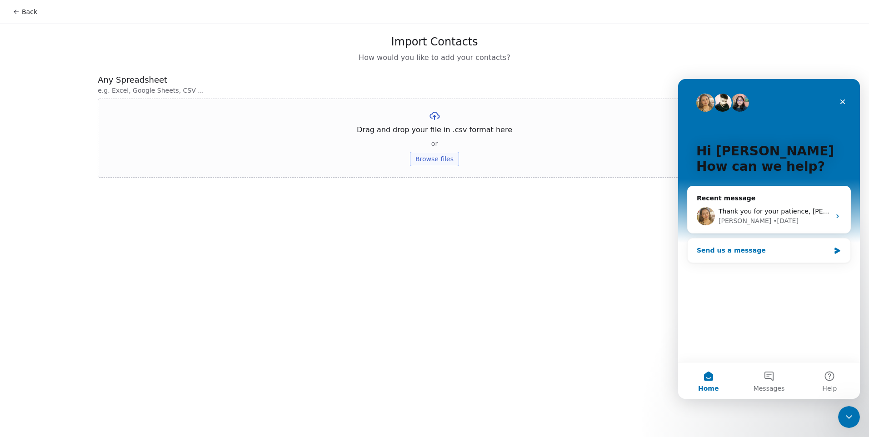
click at [723, 246] on div "Send us a message" at bounding box center [763, 251] width 133 height 10
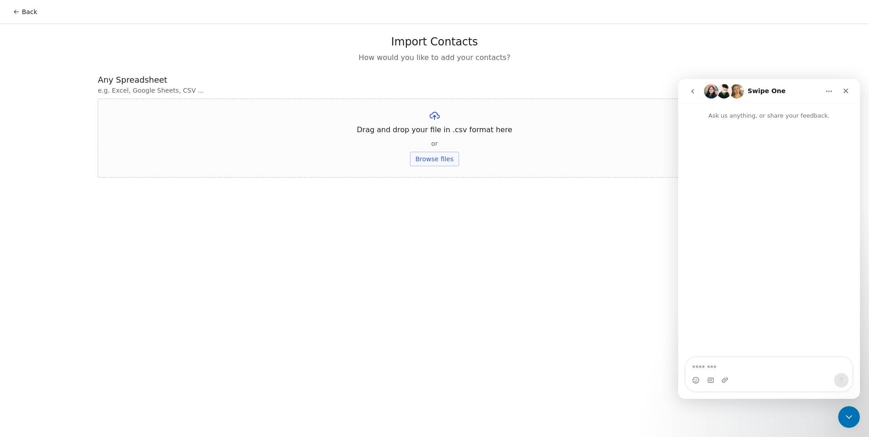
click at [693, 90] on icon "go back" at bounding box center [692, 91] width 3 height 5
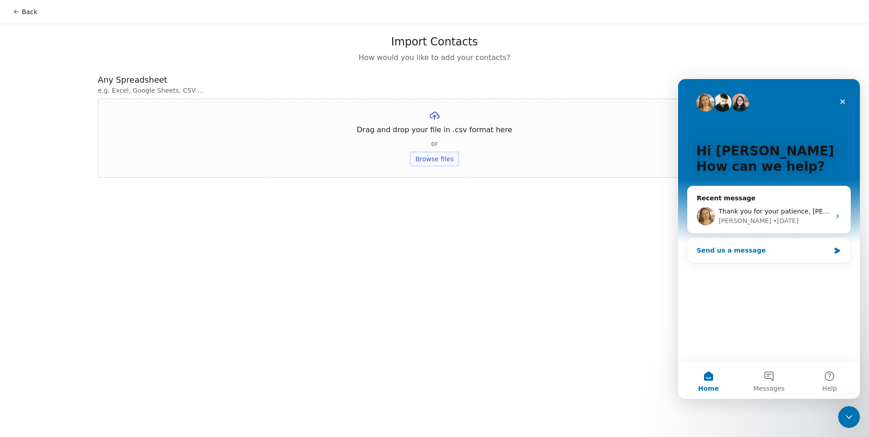
click at [729, 253] on div "Send us a message" at bounding box center [763, 251] width 133 height 10
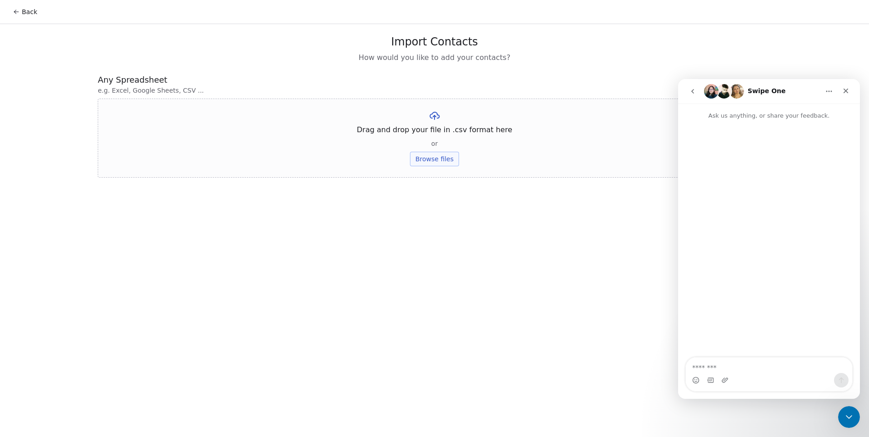
click at [693, 91] on icon "go back" at bounding box center [692, 91] width 7 height 7
